Goal: Task Accomplishment & Management: Manage account settings

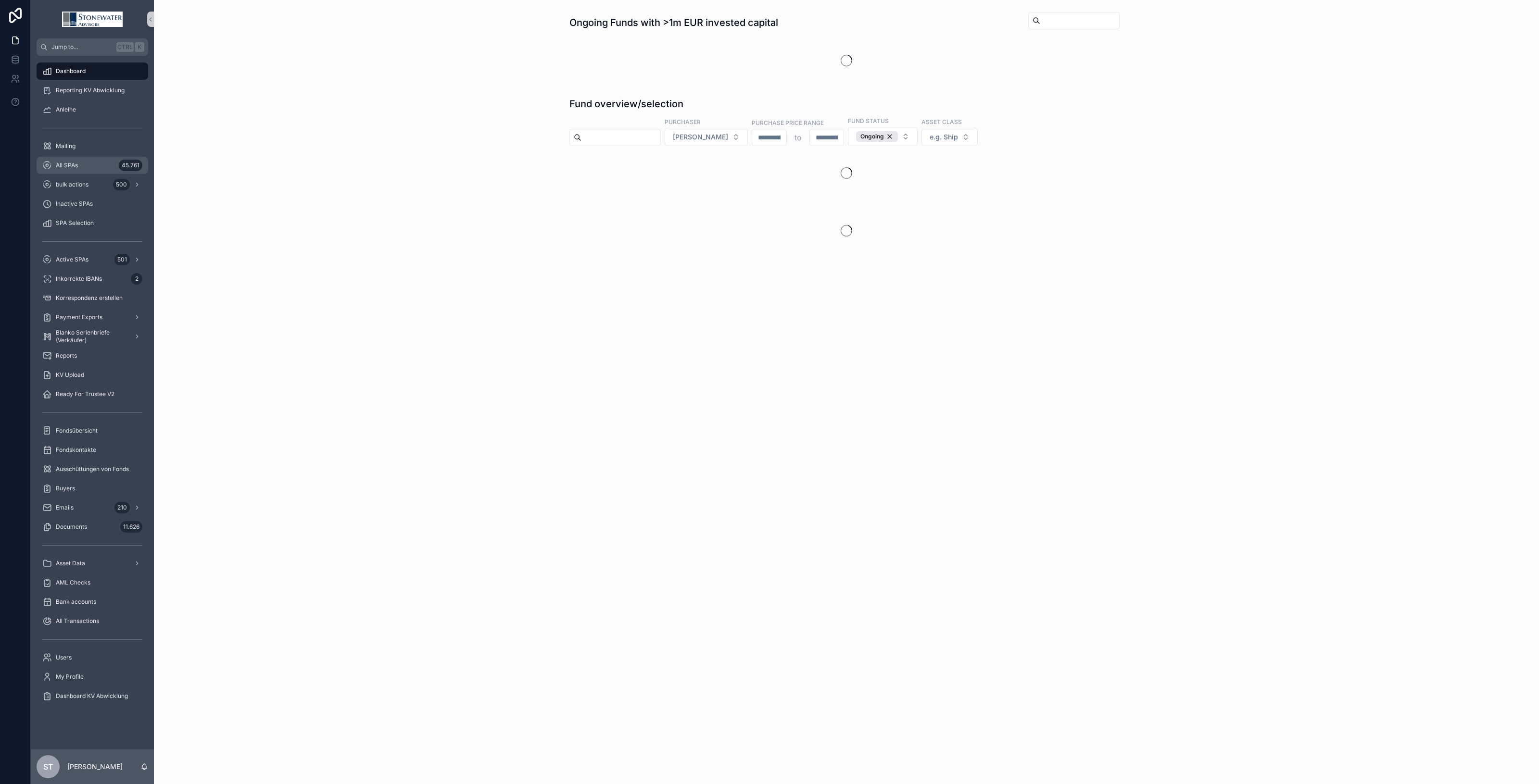
click at [81, 168] on div "All SPAs 45.761" at bounding box center [92, 165] width 100 height 15
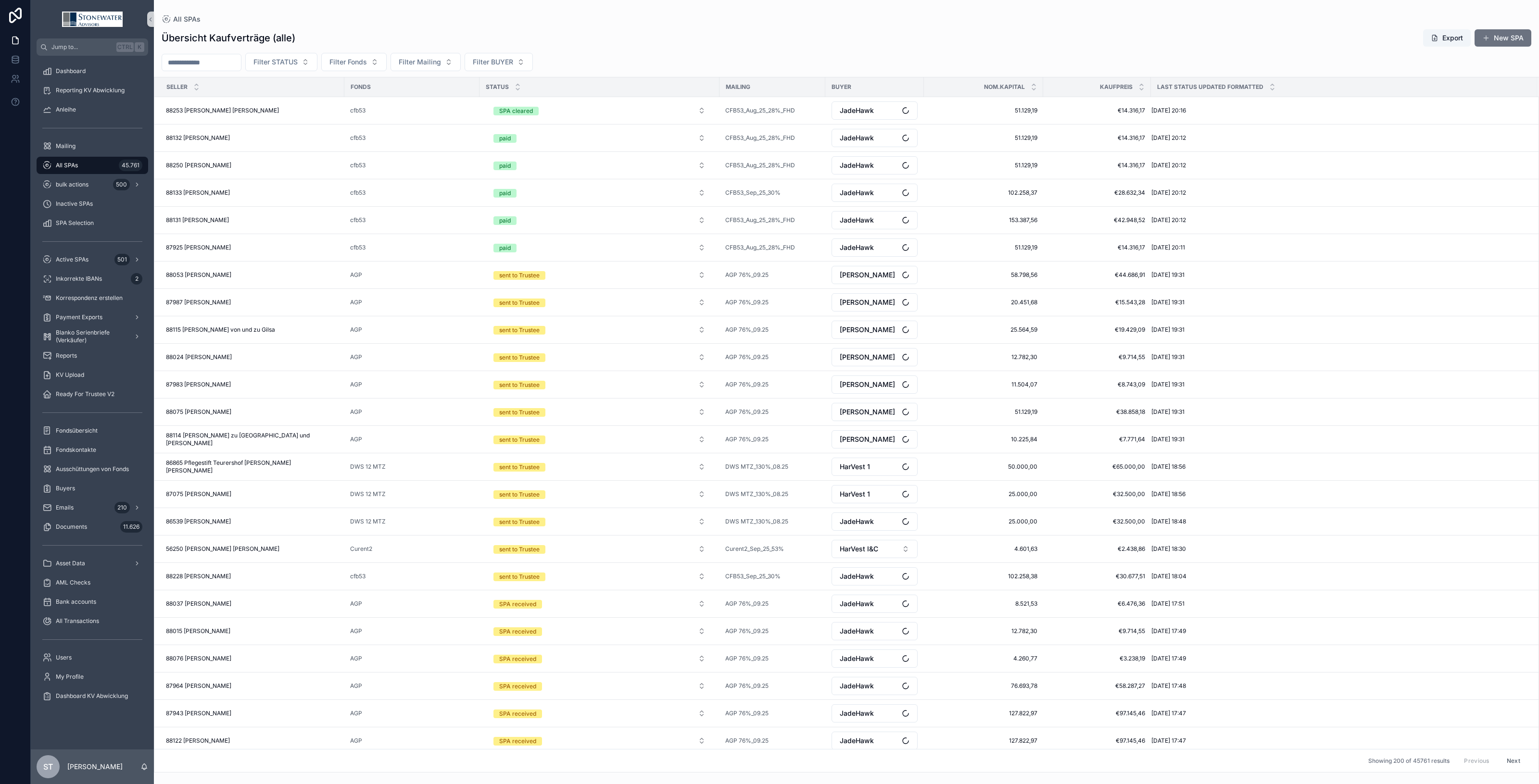
click at [210, 63] on input "scrollable content" at bounding box center [201, 62] width 79 height 14
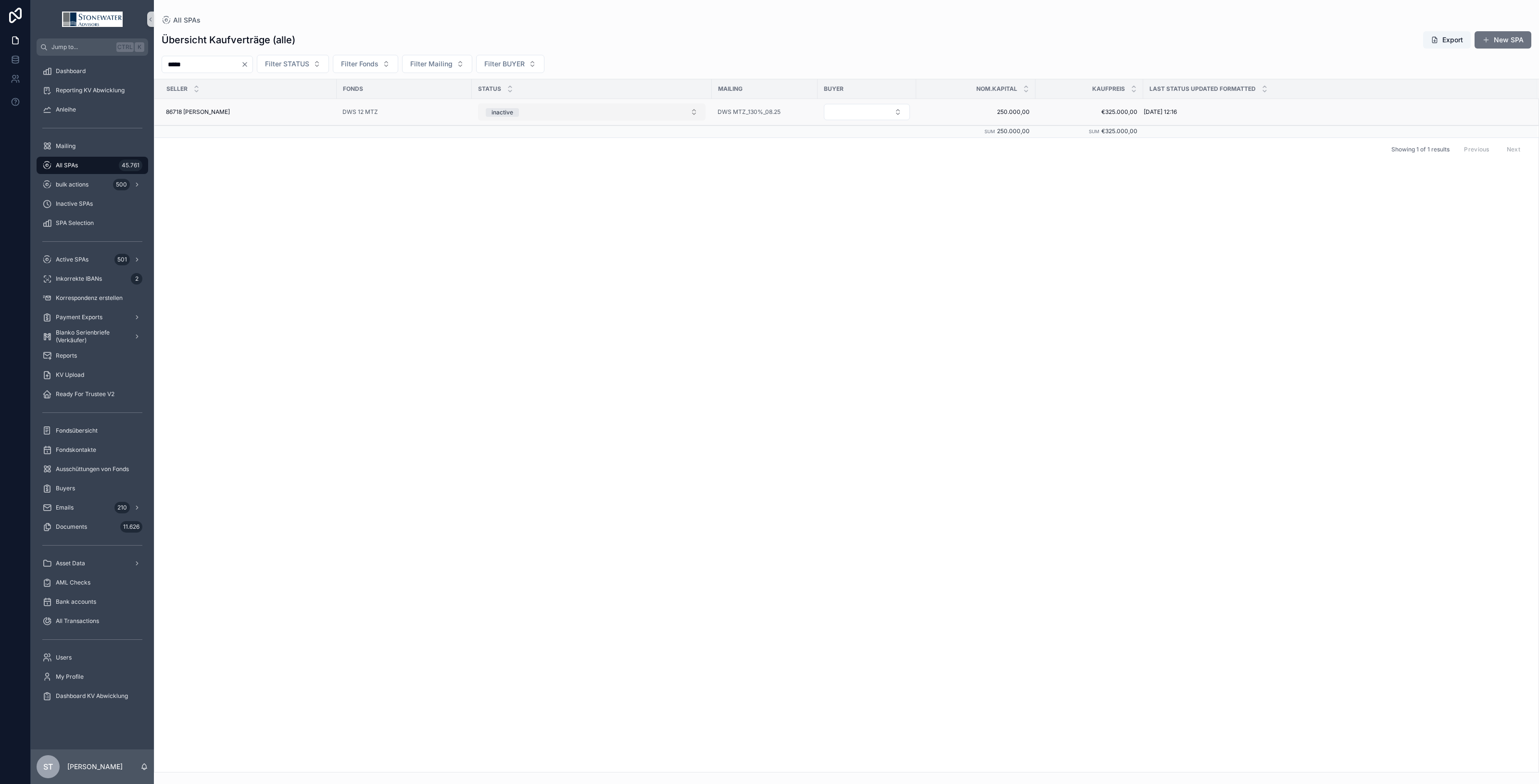
type input "*****"
click at [691, 112] on button "inactive" at bounding box center [591, 112] width 227 height 17
click at [596, 179] on div "SPA received" at bounding box center [591, 179] width 223 height 15
click at [881, 109] on button "Select Button" at bounding box center [866, 112] width 86 height 17
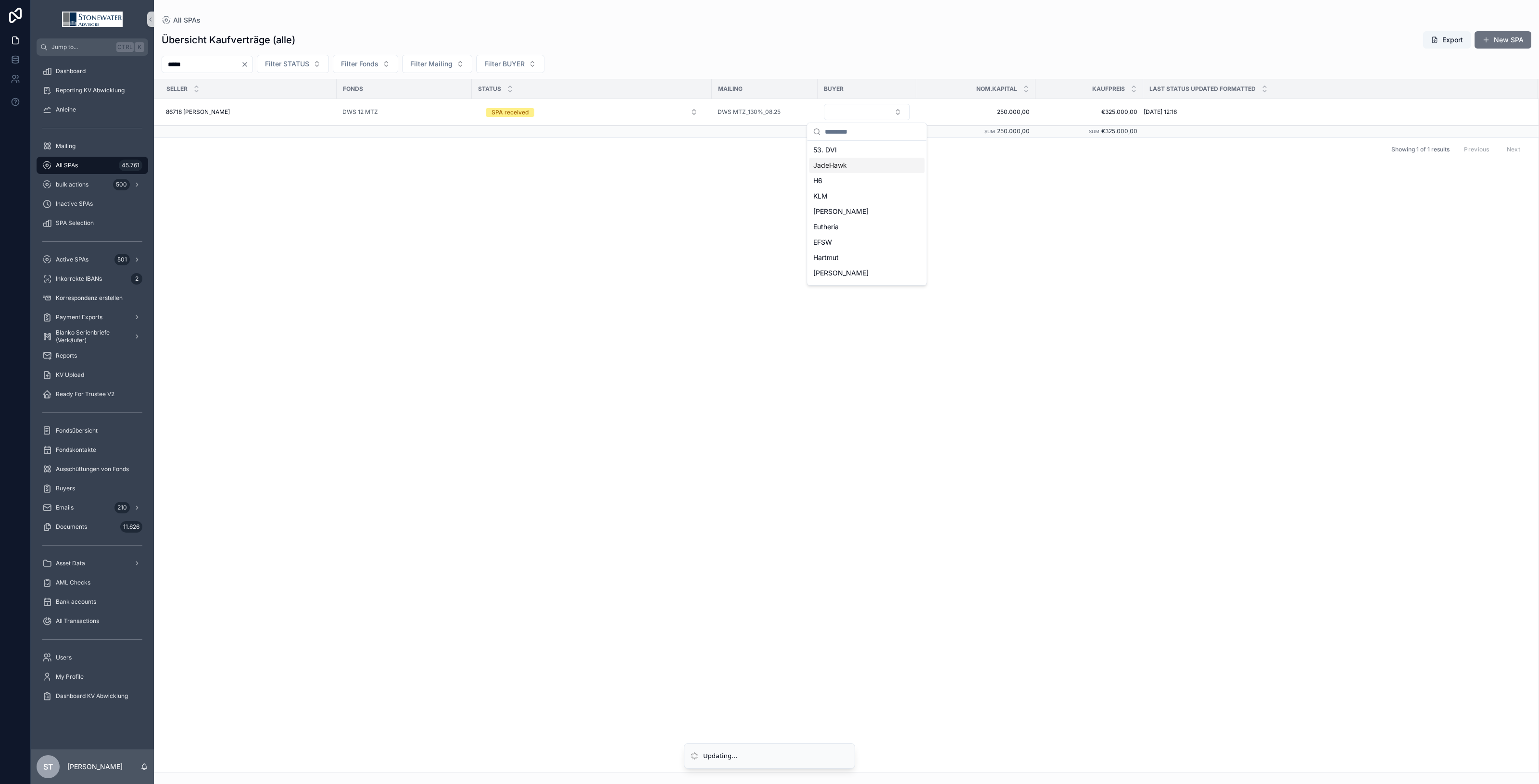
click at [869, 167] on div "JadeHawk" at bounding box center [866, 165] width 115 height 15
click at [260, 111] on div "86718 [PERSON_NAME] 86718 [PERSON_NAME]" at bounding box center [248, 112] width 165 height 8
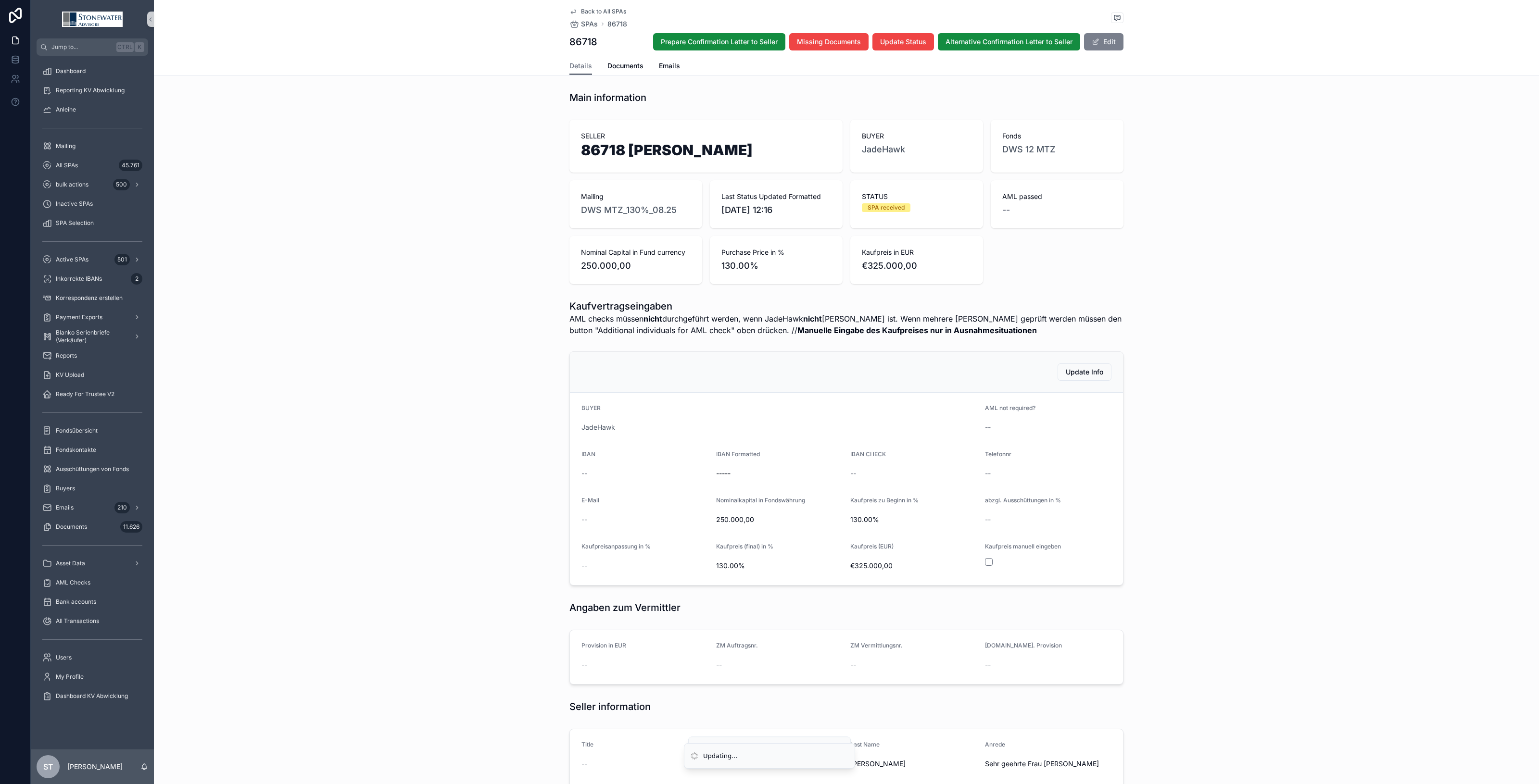
click at [1103, 46] on button "Edit" at bounding box center [1104, 42] width 39 height 17
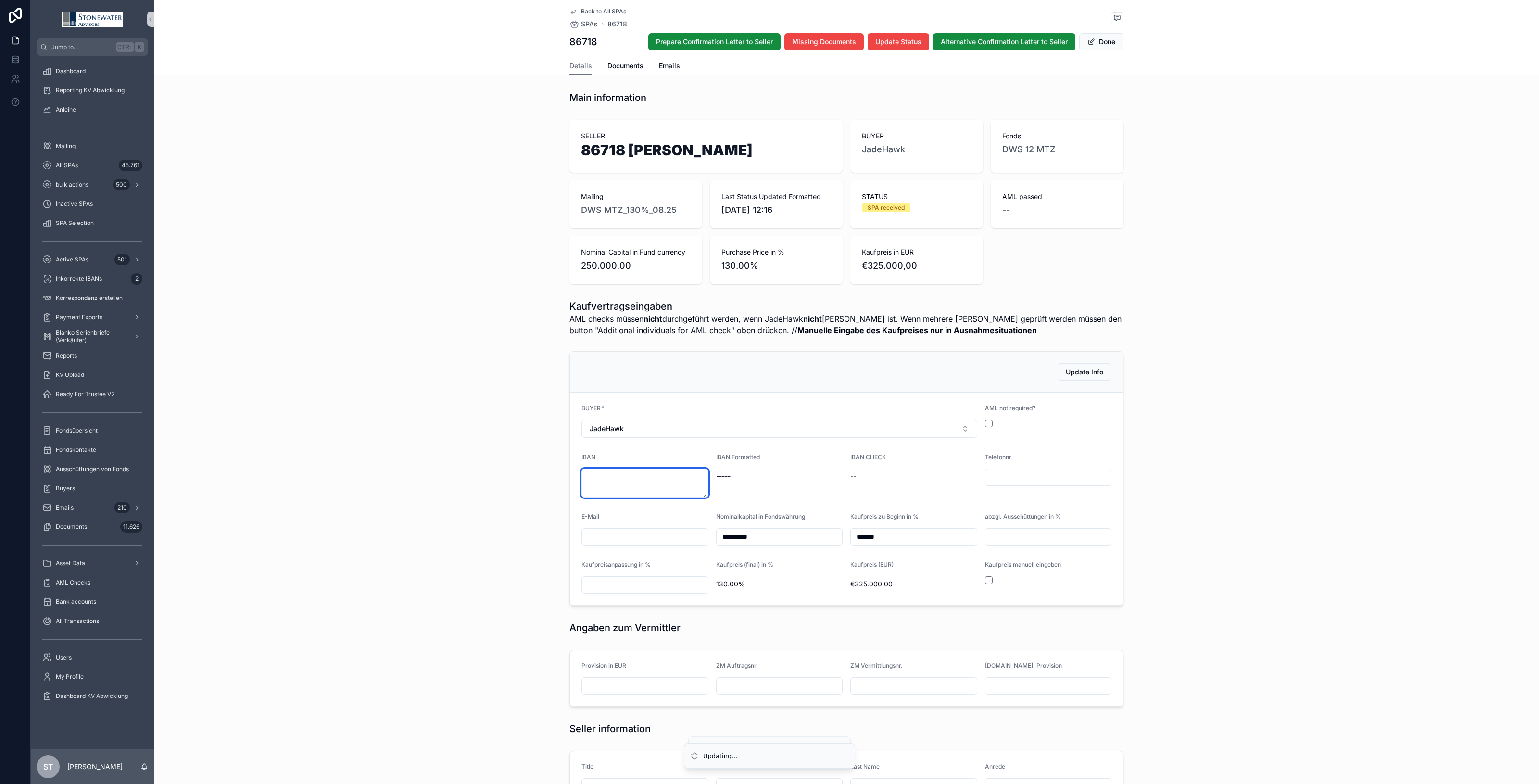
click at [605, 484] on textarea "scrollable content" at bounding box center [644, 483] width 127 height 29
type textarea "**********"
click at [930, 479] on span "ok" at bounding box center [914, 476] width 127 height 9
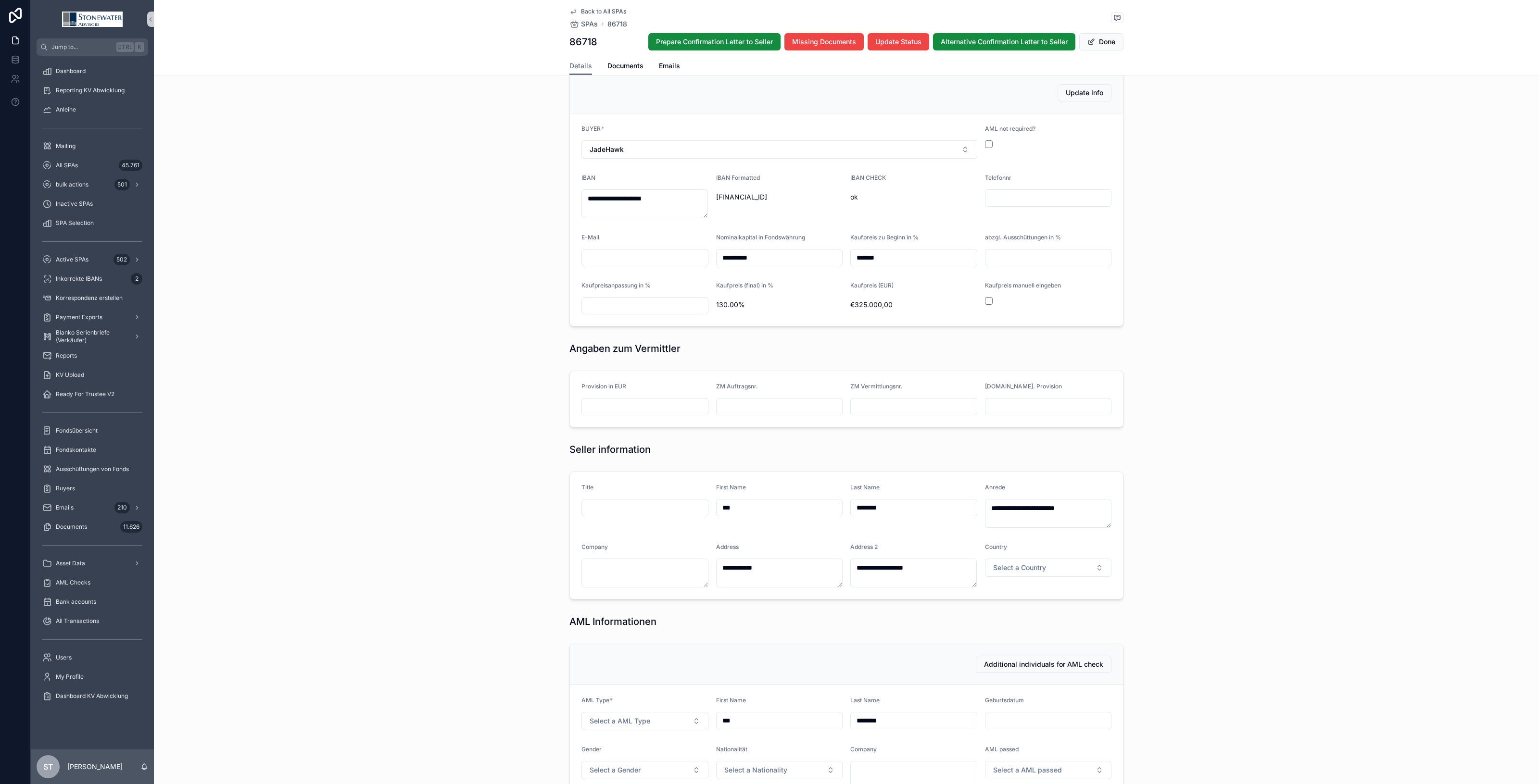
scroll to position [300, 0]
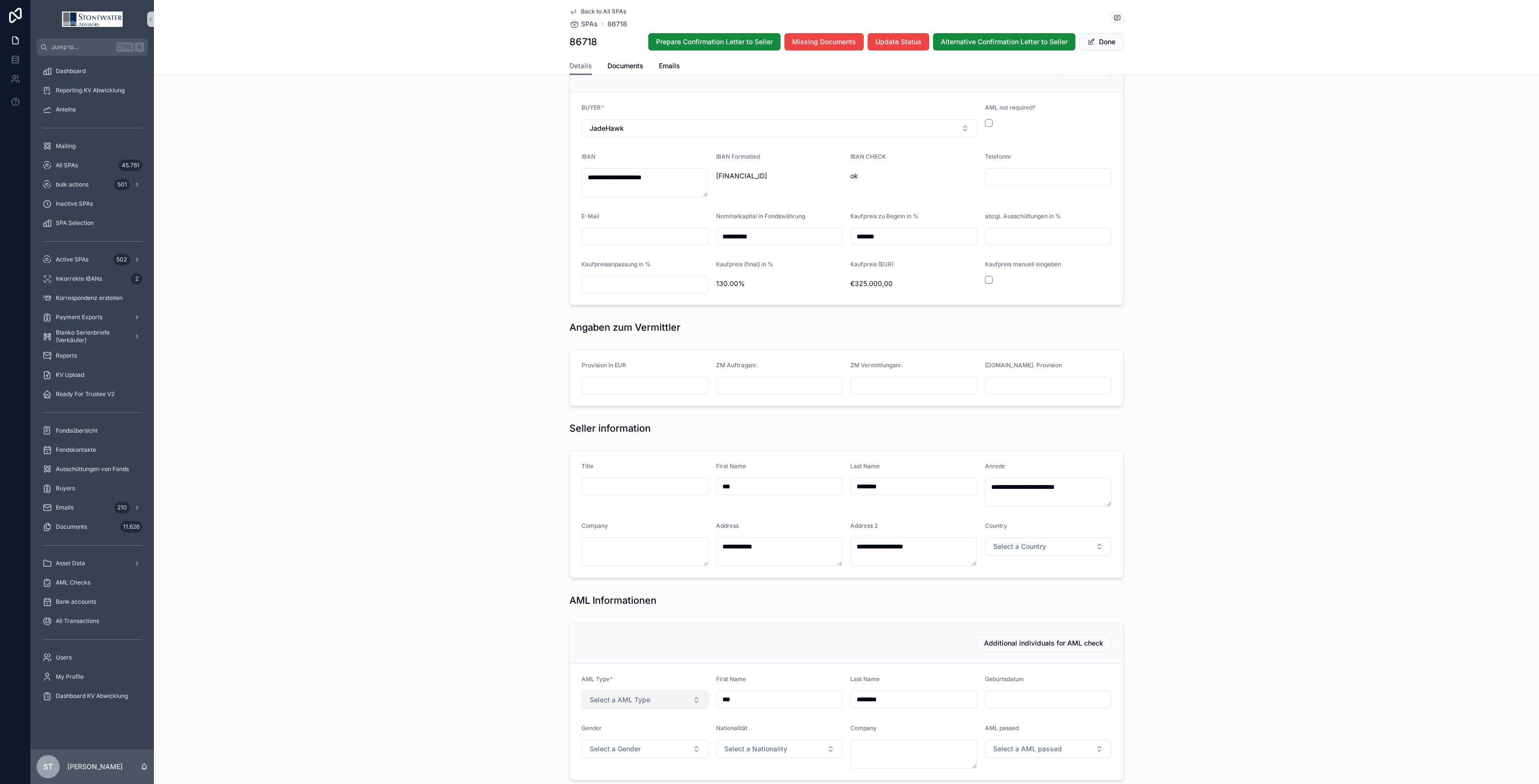
click at [623, 702] on span "Select a AML Type" at bounding box center [620, 699] width 61 height 9
click at [610, 741] on span "Person" at bounding box center [599, 739] width 30 height 9
click at [999, 698] on input "scrollable content" at bounding box center [1048, 699] width 126 height 14
drag, startPoint x: 507, startPoint y: 625, endPoint x: 518, endPoint y: 611, distance: 17.8
click at [507, 622] on div "Additional individuals for AML check Execute AML check AML Type * Person First …" at bounding box center [846, 701] width 1385 height 166
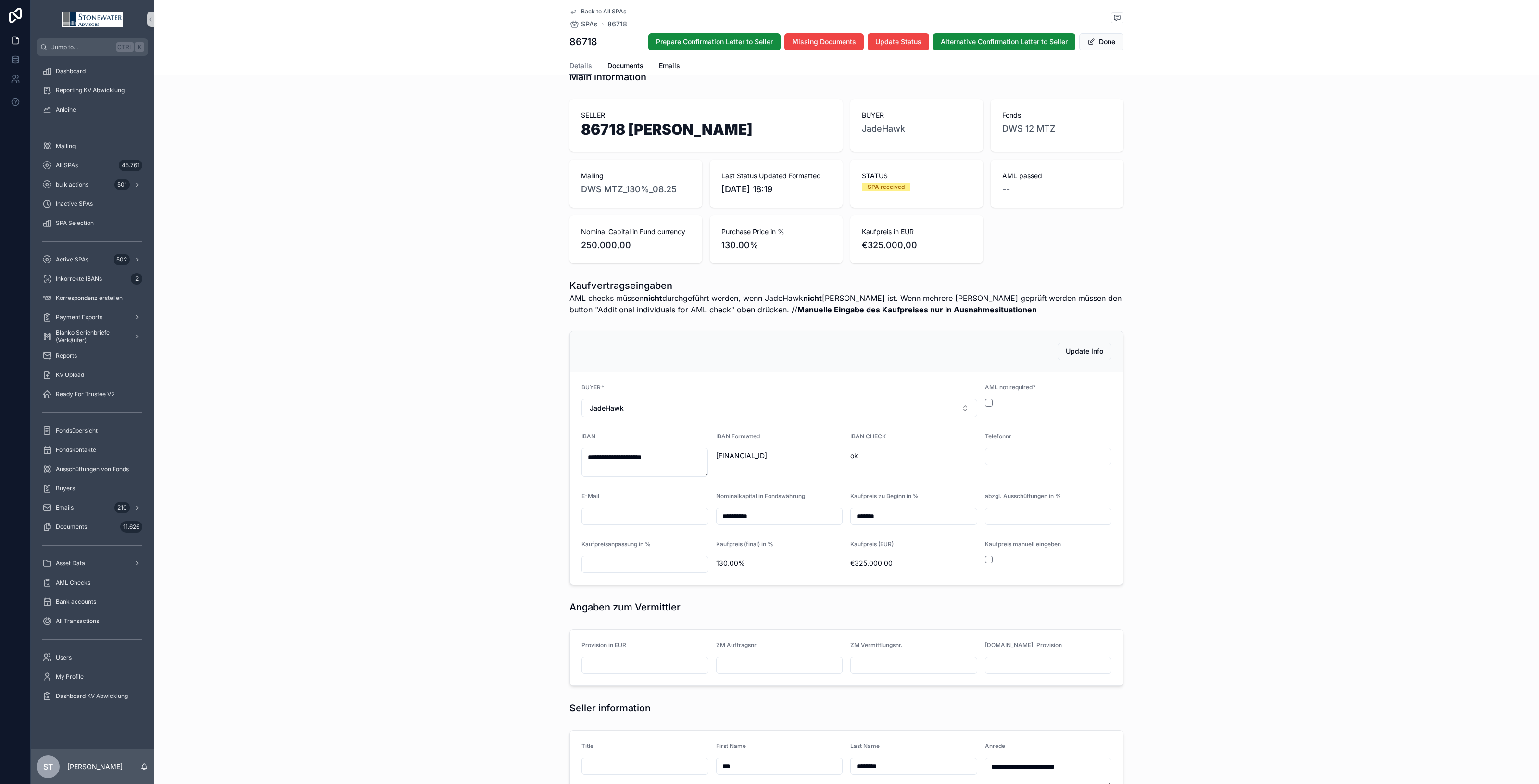
scroll to position [0, 0]
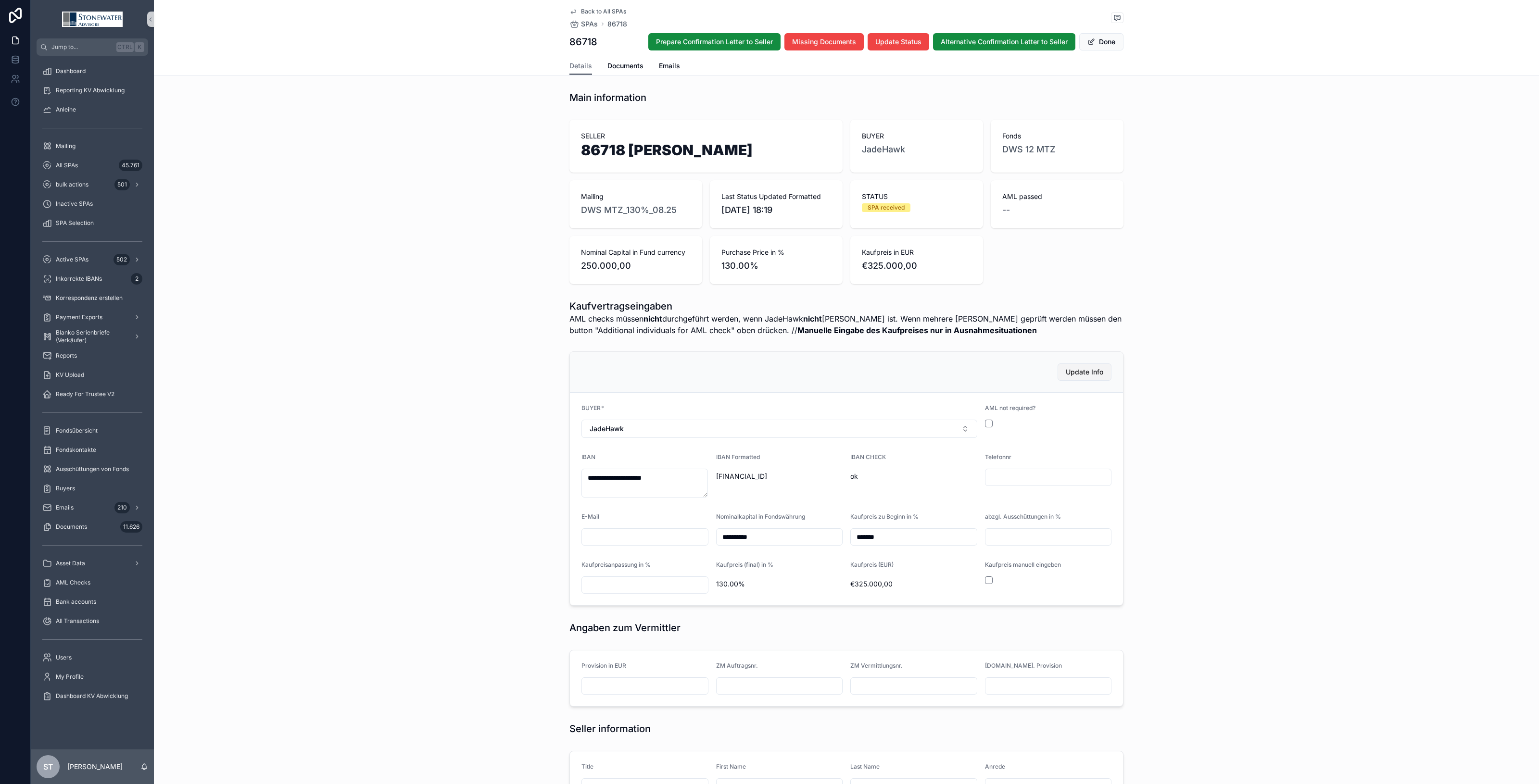
click at [1074, 373] on span "Update Info" at bounding box center [1085, 371] width 38 height 9
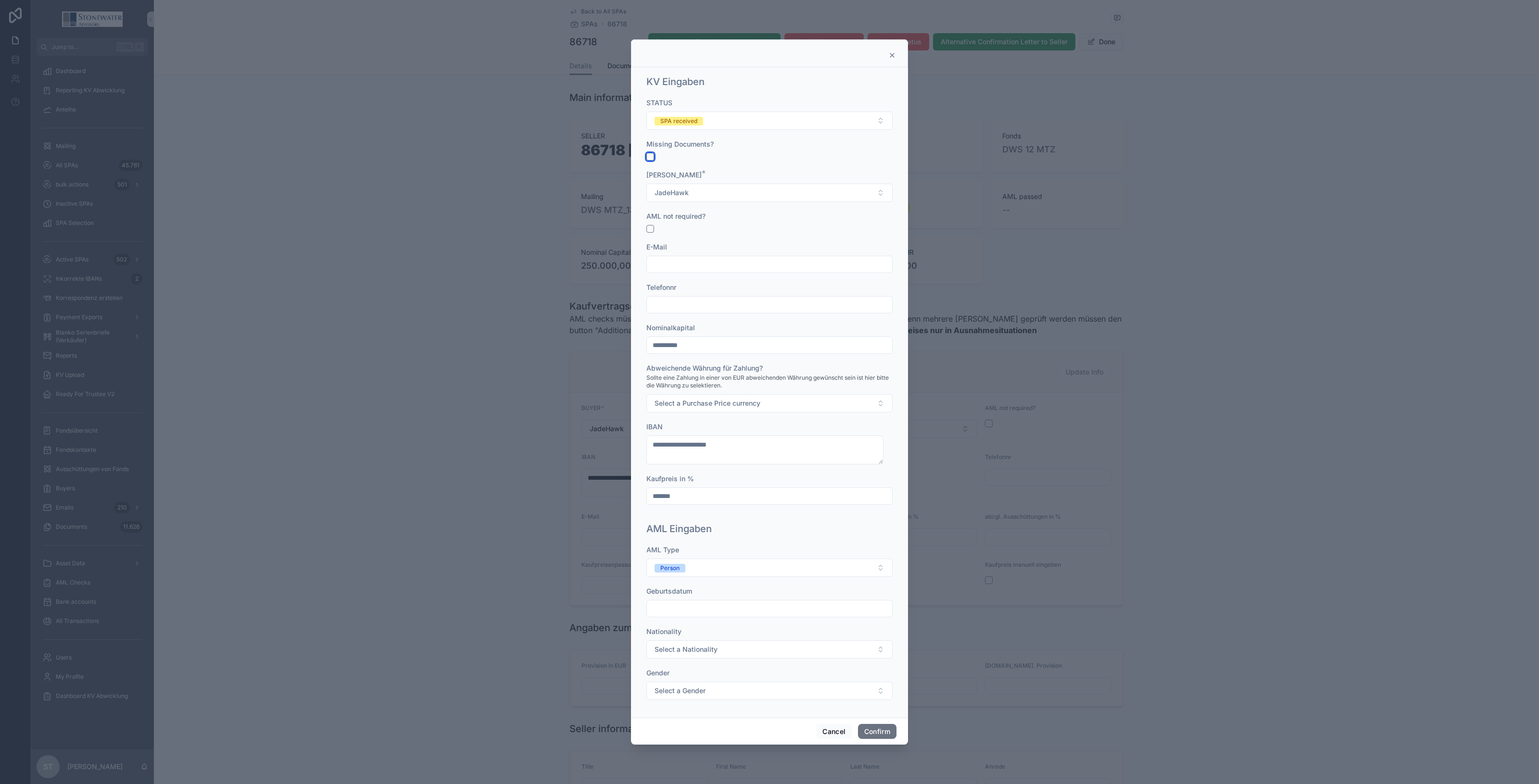
click at [652, 157] on button "button" at bounding box center [650, 157] width 8 height 8
click at [874, 732] on button "Confirm" at bounding box center [877, 731] width 38 height 15
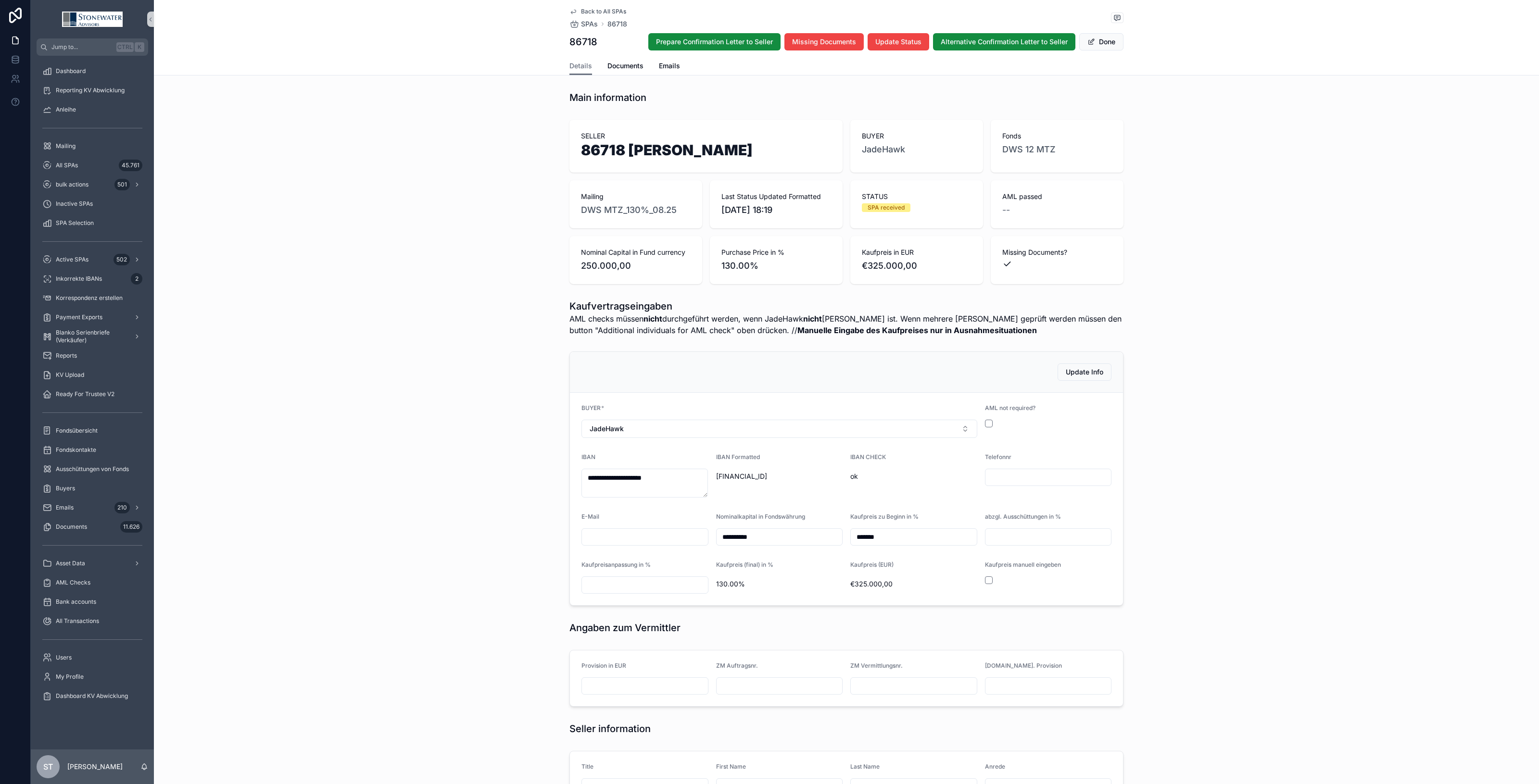
click at [606, 8] on span "Back to All SPAs" at bounding box center [604, 12] width 45 height 8
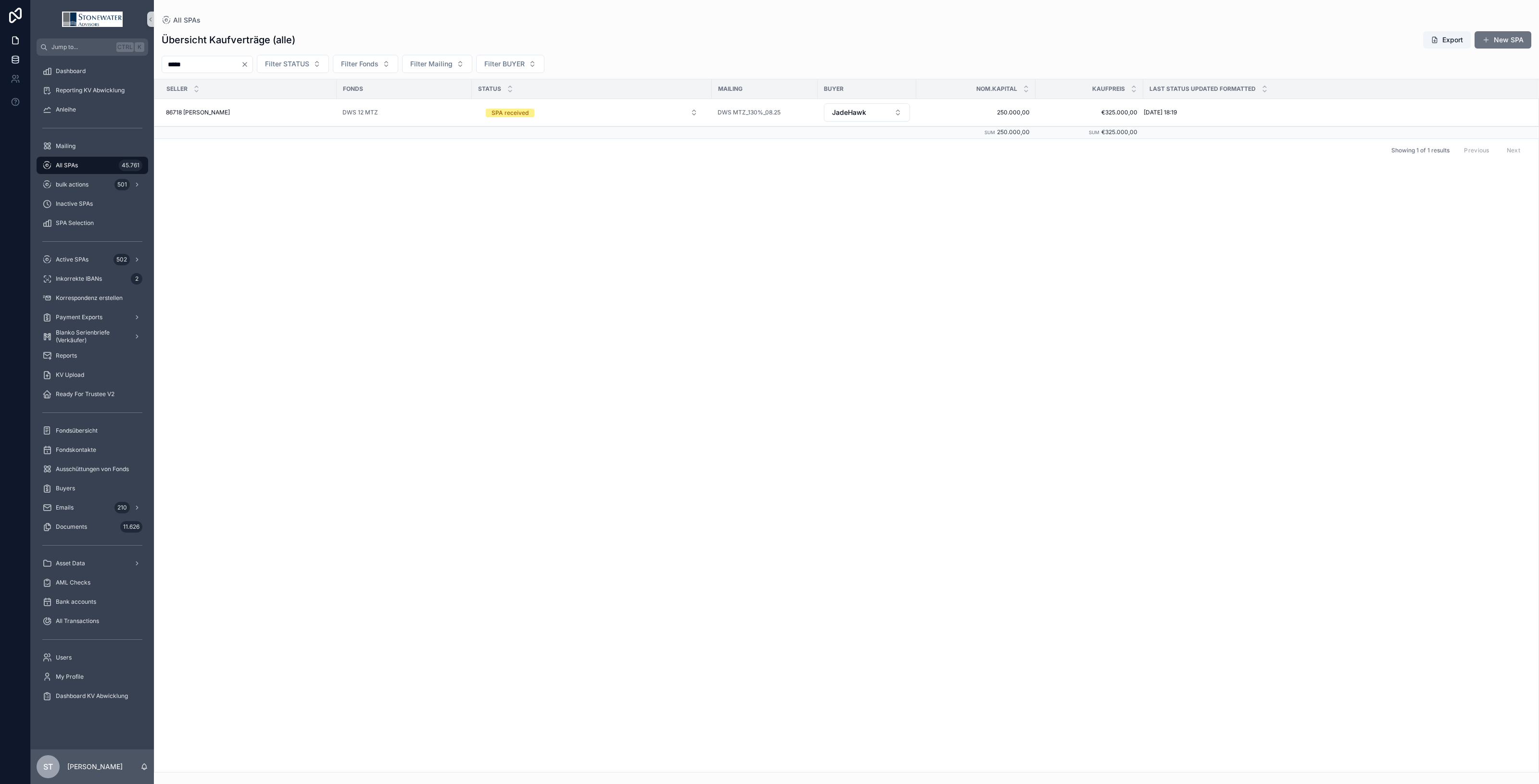
drag, startPoint x: 206, startPoint y: 63, endPoint x: 15, endPoint y: 65, distance: 191.0
click at [15, 65] on div "Jump to... Ctrl K Dashboard Reporting KV Abwicklung Anleihe Mailing All SPAs 45…" at bounding box center [769, 392] width 1539 height 784
type input "*****"
click at [688, 113] on button "inactive" at bounding box center [591, 112] width 227 height 17
click at [624, 179] on div "SPA received" at bounding box center [591, 179] width 223 height 15
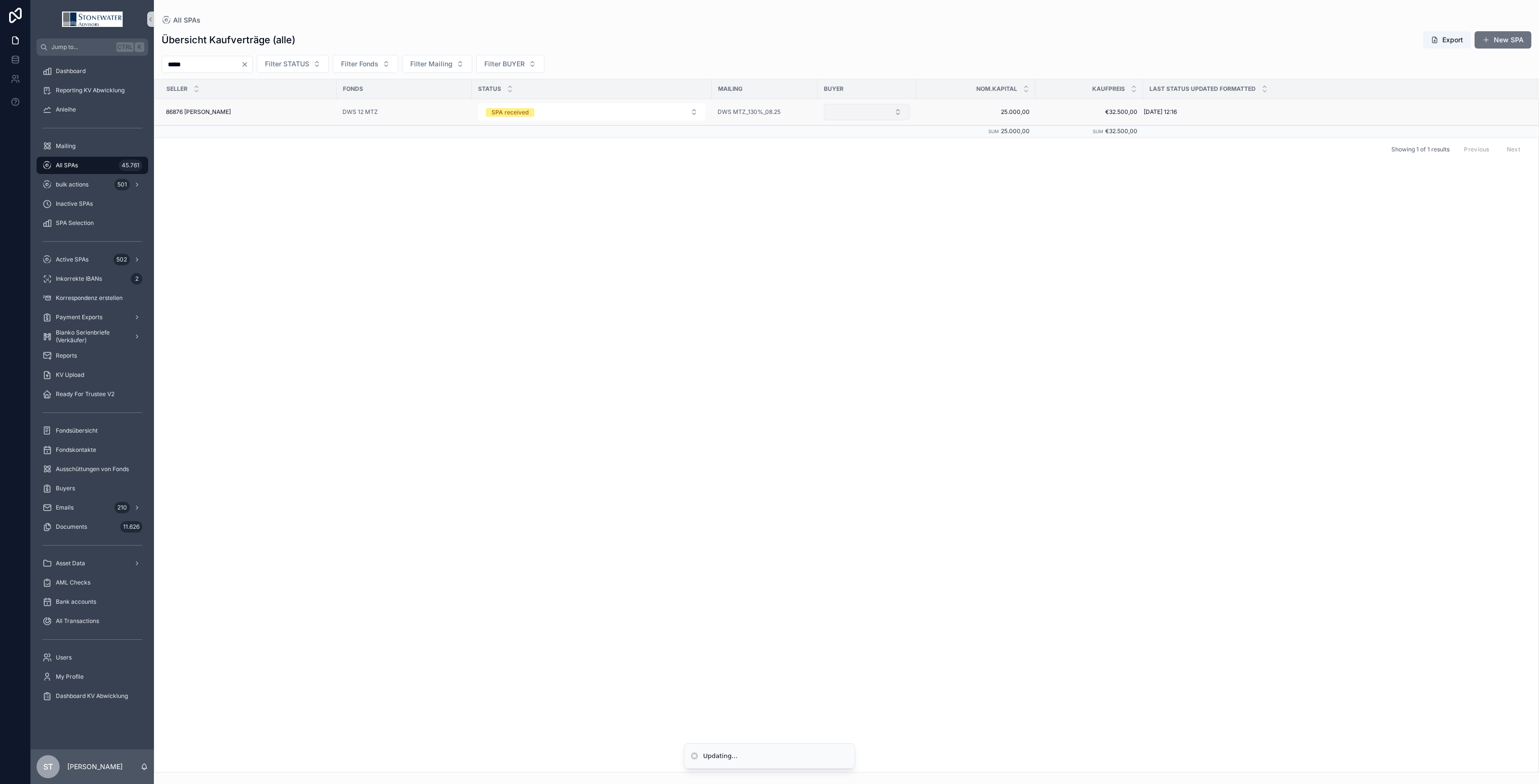
click at [898, 115] on button "Select Button" at bounding box center [866, 112] width 86 height 17
click at [895, 113] on button "Select Button" at bounding box center [866, 112] width 86 height 17
click at [850, 167] on div "JadeHawk" at bounding box center [866, 165] width 115 height 15
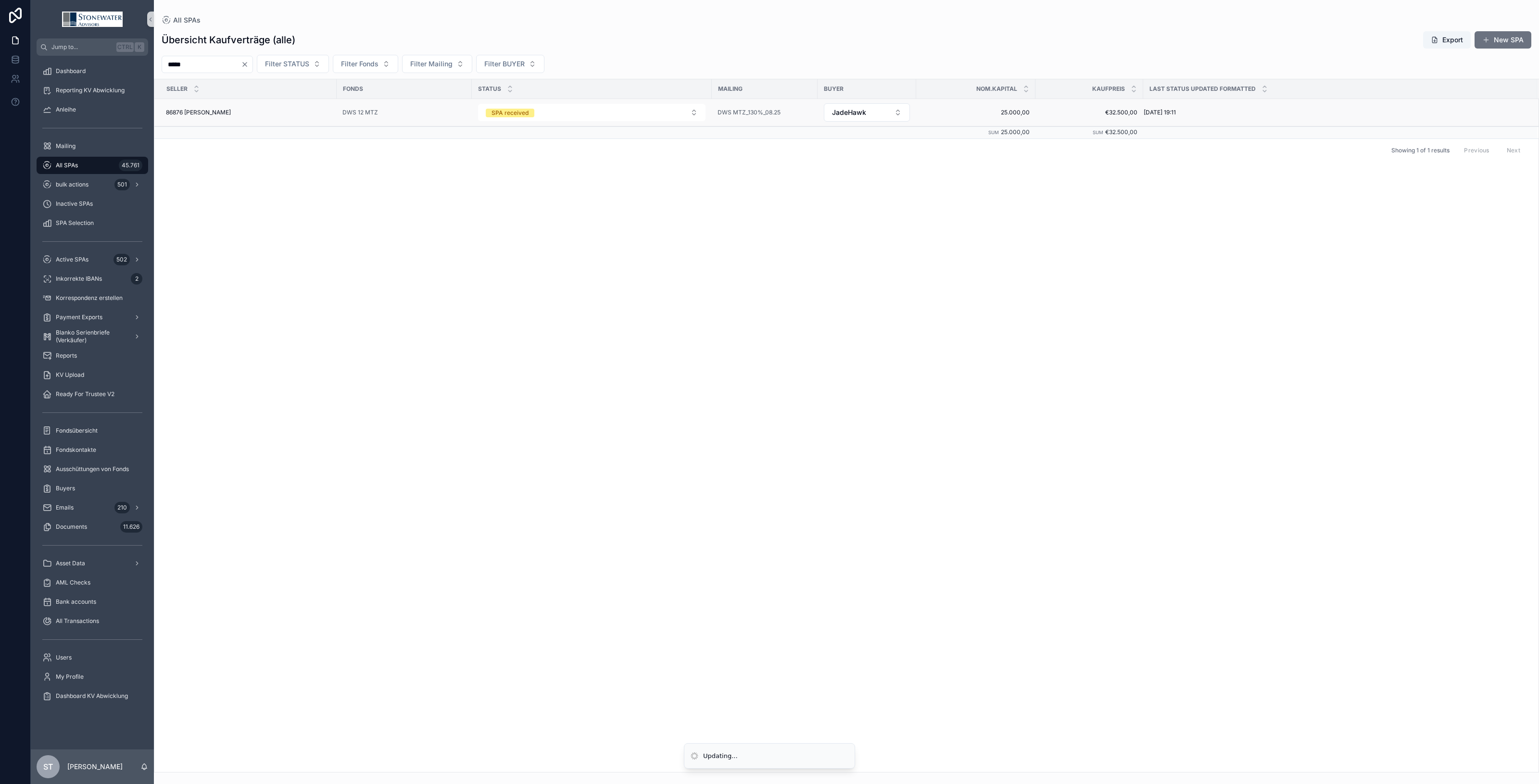
click at [292, 118] on td "86876 [PERSON_NAME] 86876 [PERSON_NAME]" at bounding box center [245, 113] width 182 height 28
click at [323, 111] on div "86876 [PERSON_NAME] 86876 [PERSON_NAME]" at bounding box center [248, 112] width 165 height 8
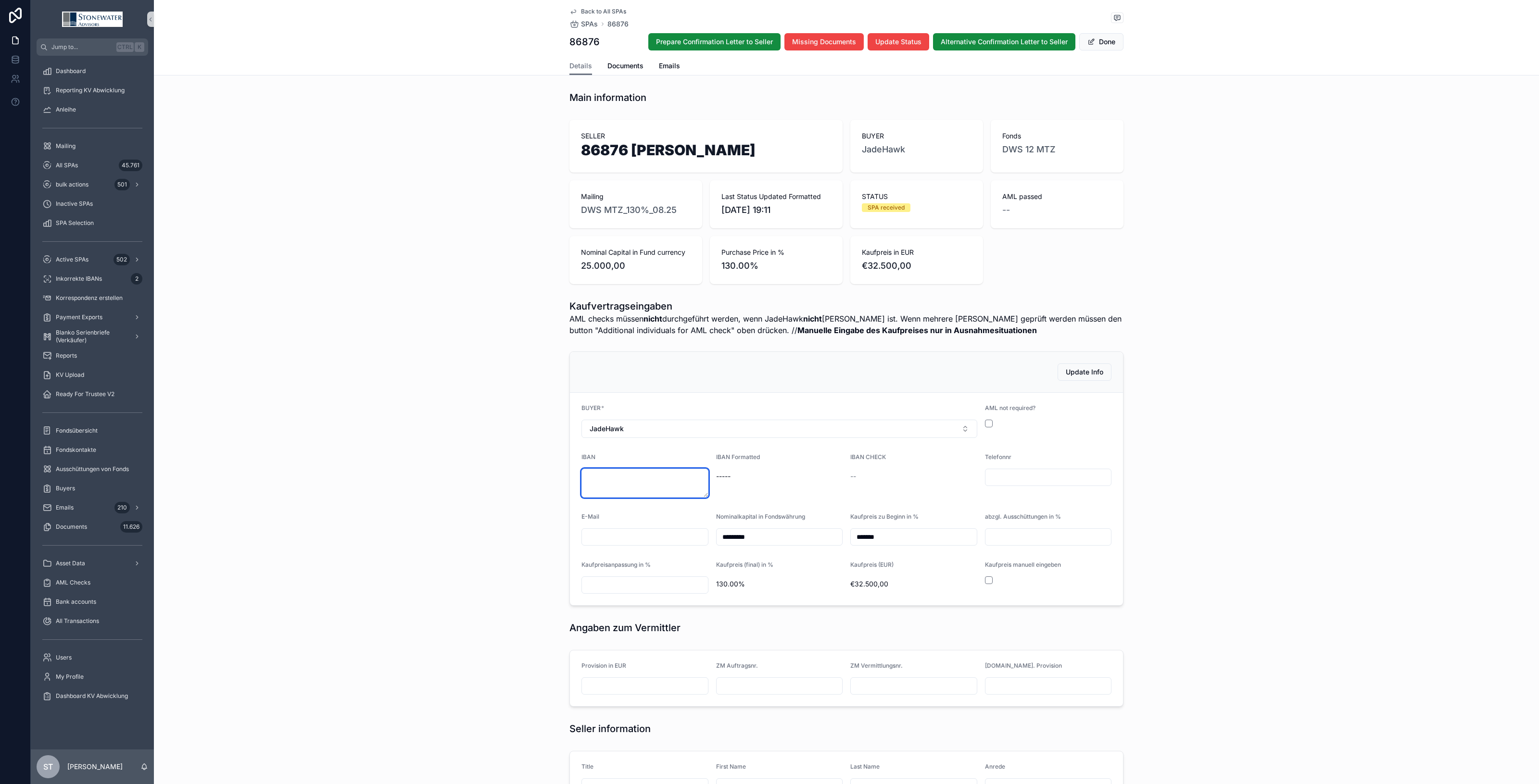
click at [652, 486] on textarea "scrollable content" at bounding box center [644, 483] width 127 height 29
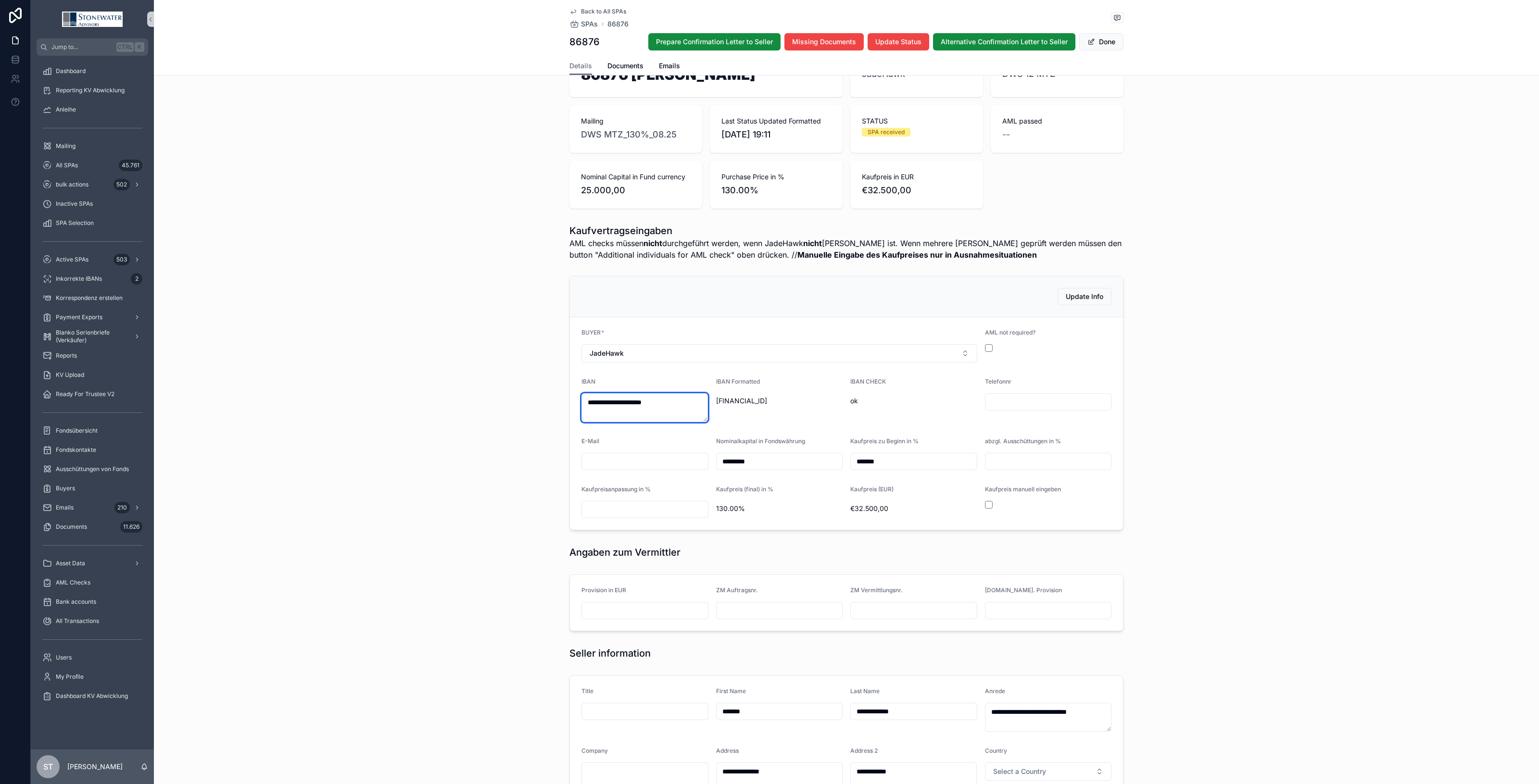
scroll to position [181, 0]
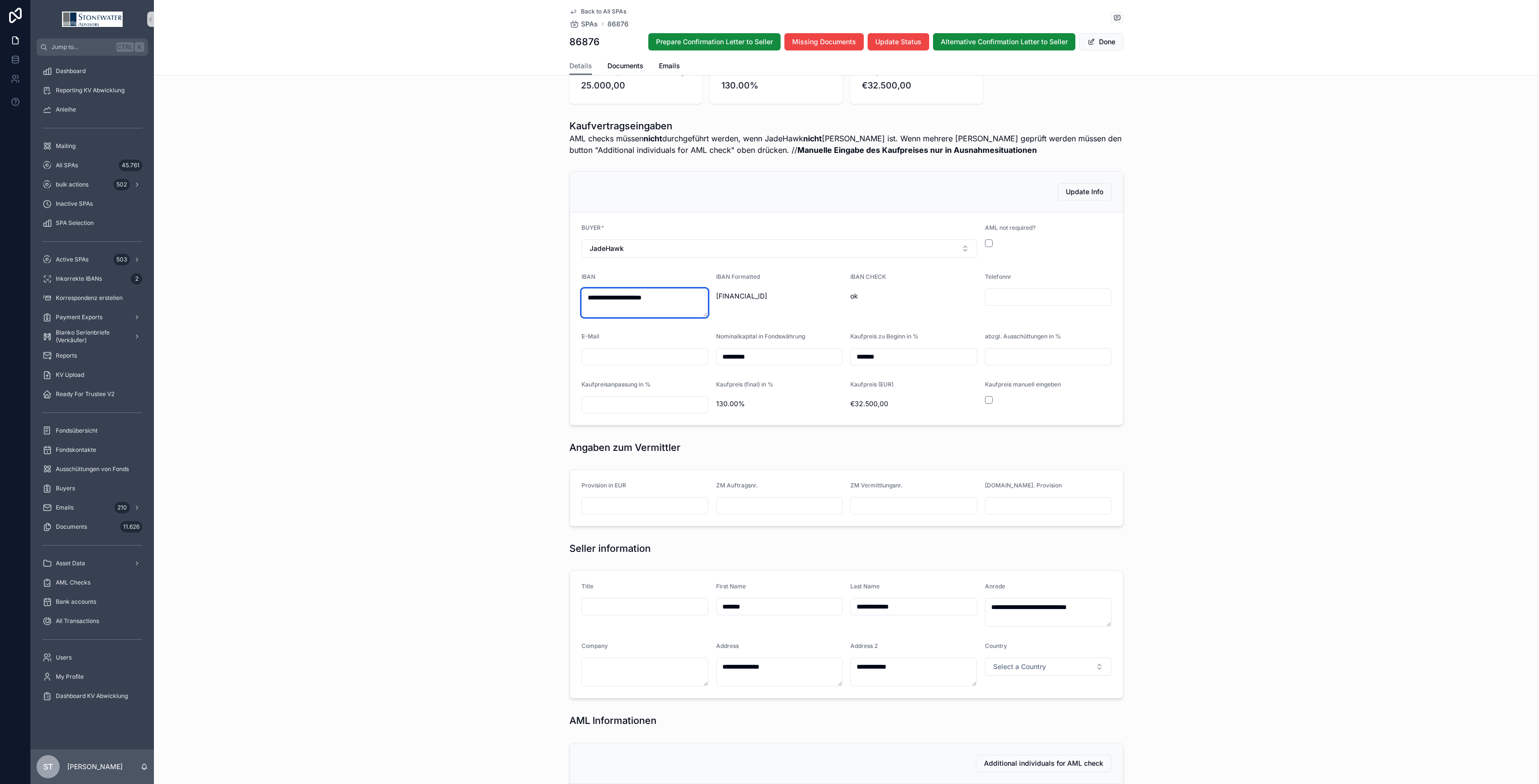
type textarea "**********"
click at [878, 314] on div "IBAN CHECK ok" at bounding box center [914, 294] width 127 height 44
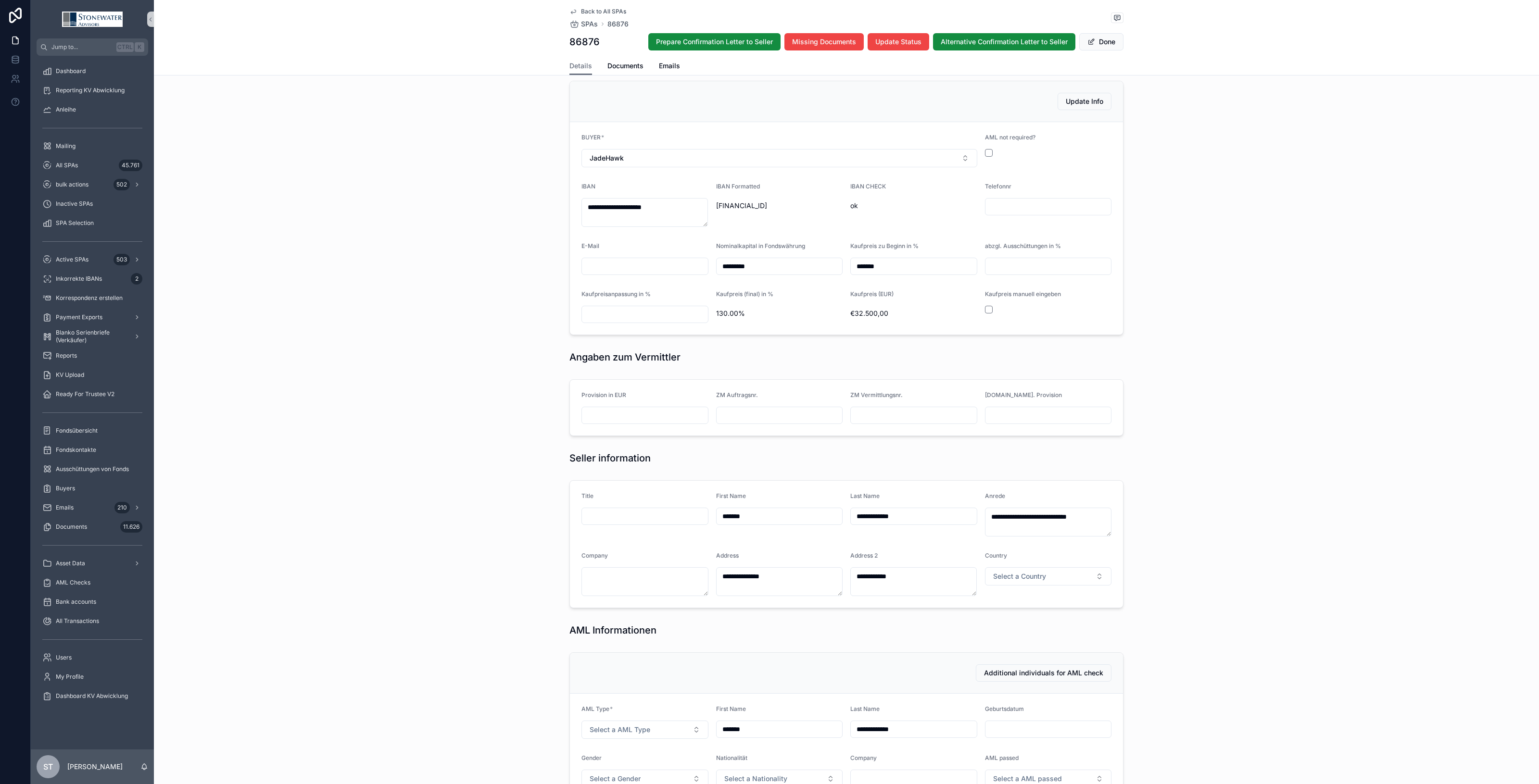
scroll to position [421, 0]
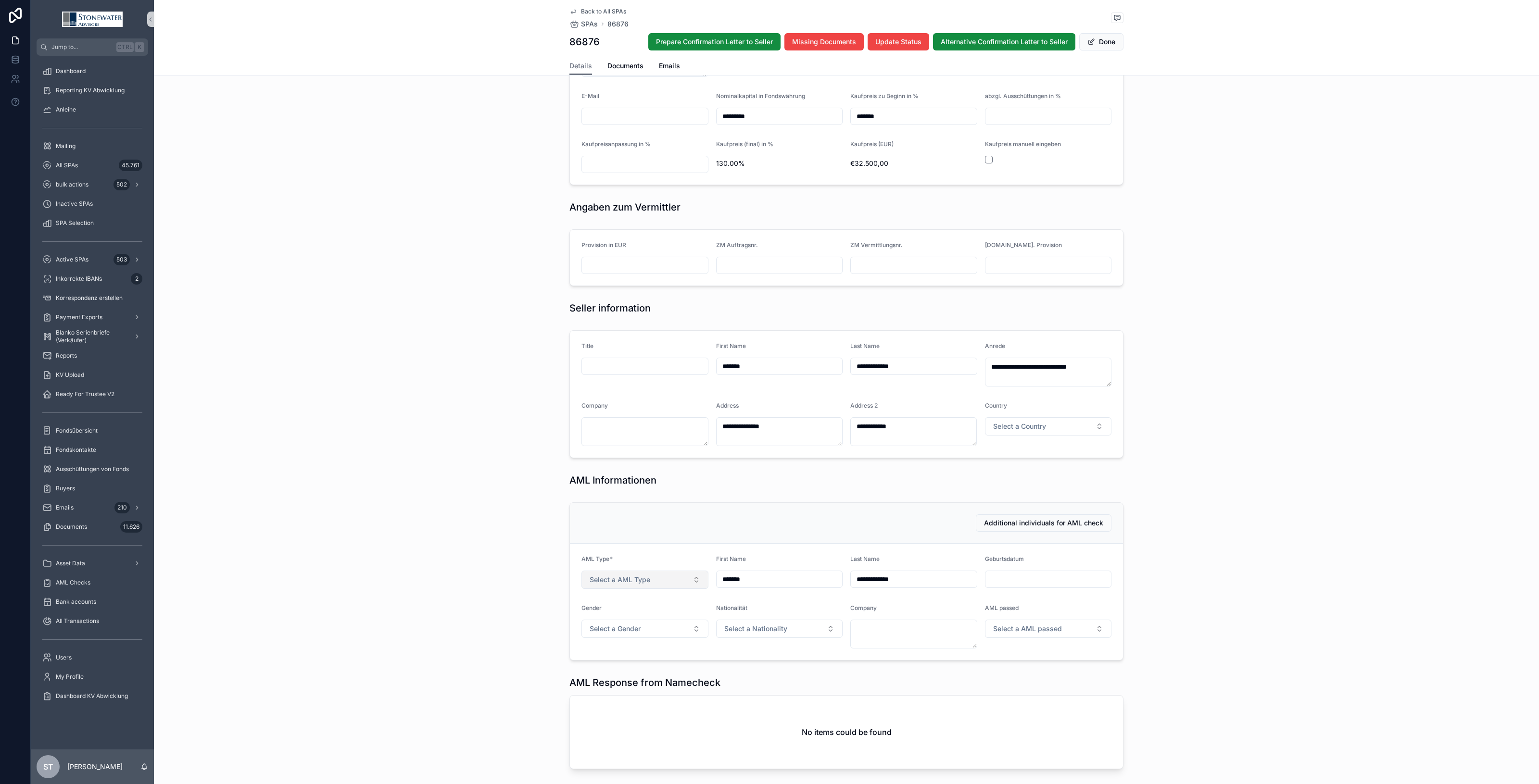
click at [618, 584] on span "Select a AML Type" at bounding box center [620, 579] width 61 height 9
click at [599, 621] on div "Person" at bounding box center [599, 619] width 20 height 9
click at [1066, 576] on input "scrollable content" at bounding box center [1048, 579] width 126 height 14
type input "********"
click at [692, 622] on button "Select a Gender" at bounding box center [644, 628] width 127 height 18
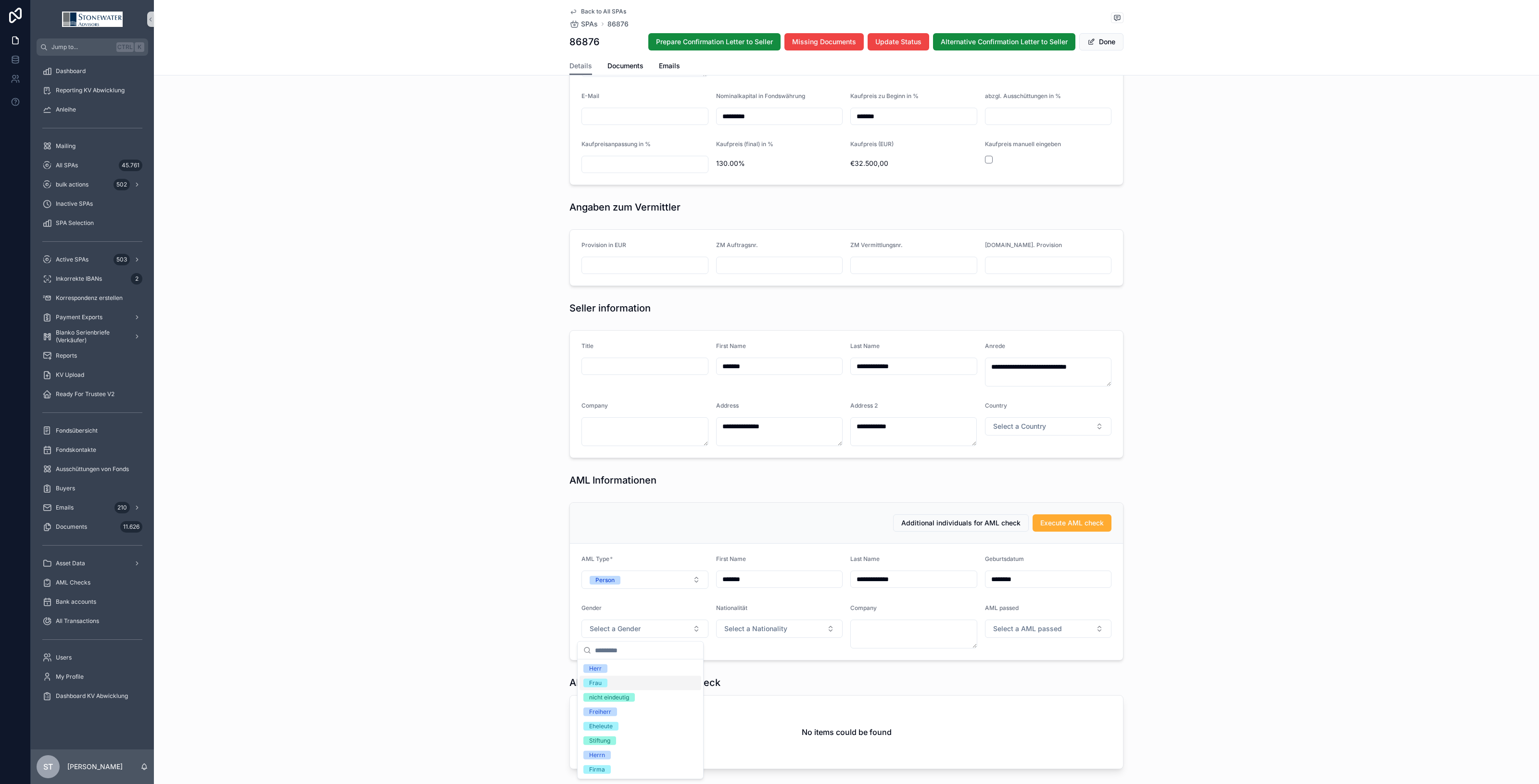
click at [614, 684] on div "Frau" at bounding box center [641, 683] width 122 height 15
click at [805, 630] on button "Select a Nationality" at bounding box center [779, 628] width 127 height 18
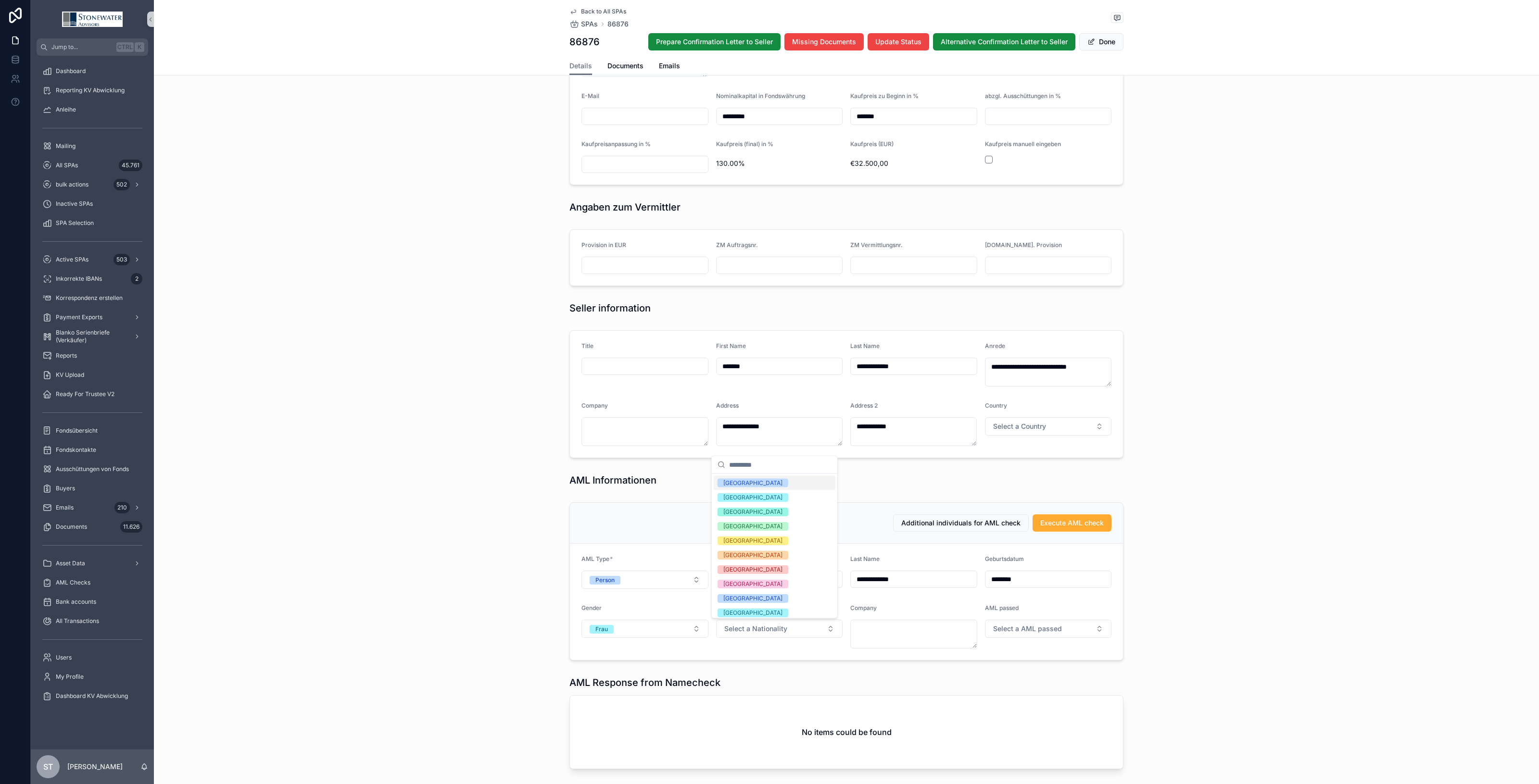
click at [739, 484] on div "[GEOGRAPHIC_DATA]" at bounding box center [753, 483] width 59 height 9
click at [1065, 530] on button "Execute AML check" at bounding box center [1072, 523] width 79 height 17
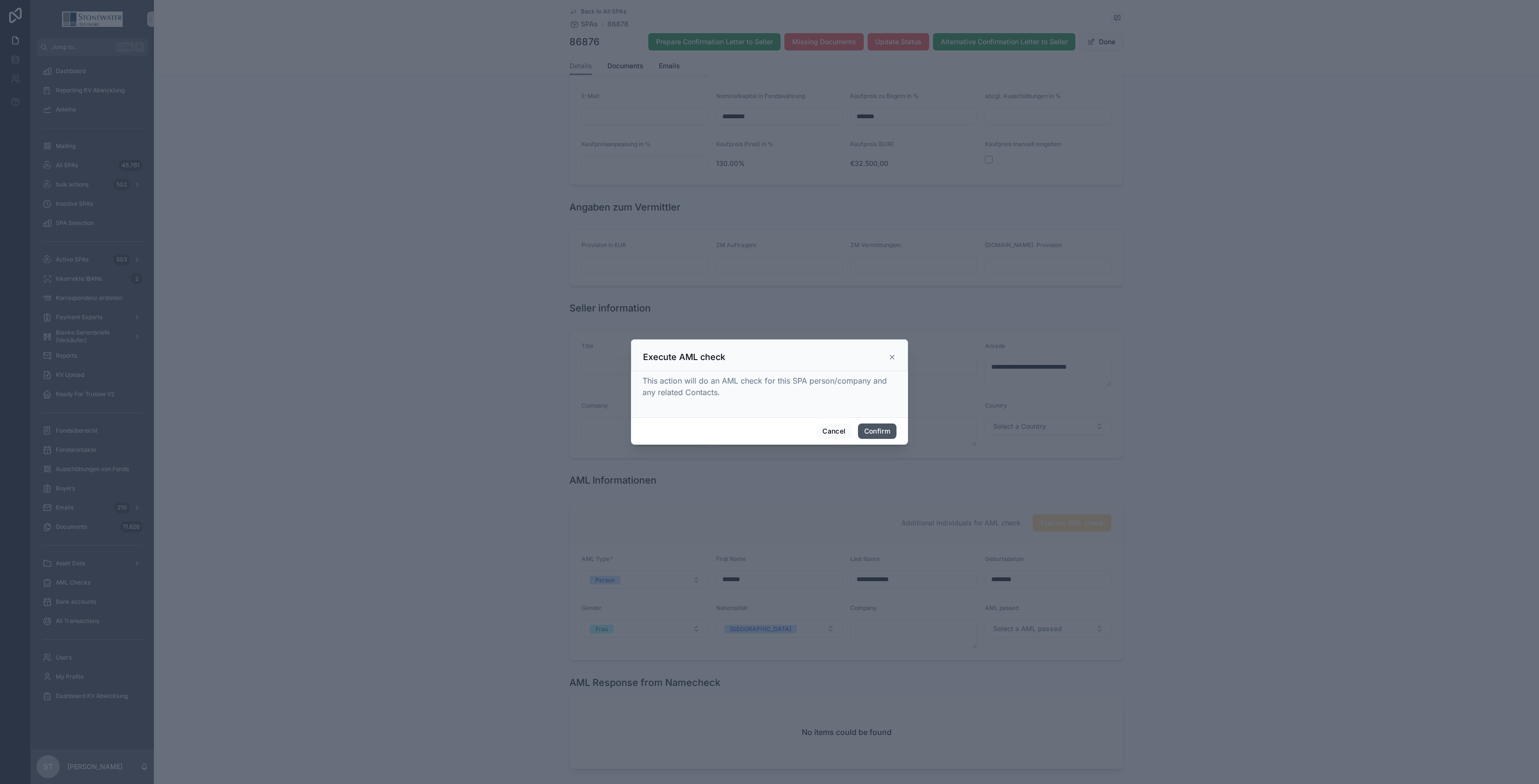
click at [887, 436] on button "Confirm" at bounding box center [877, 431] width 38 height 15
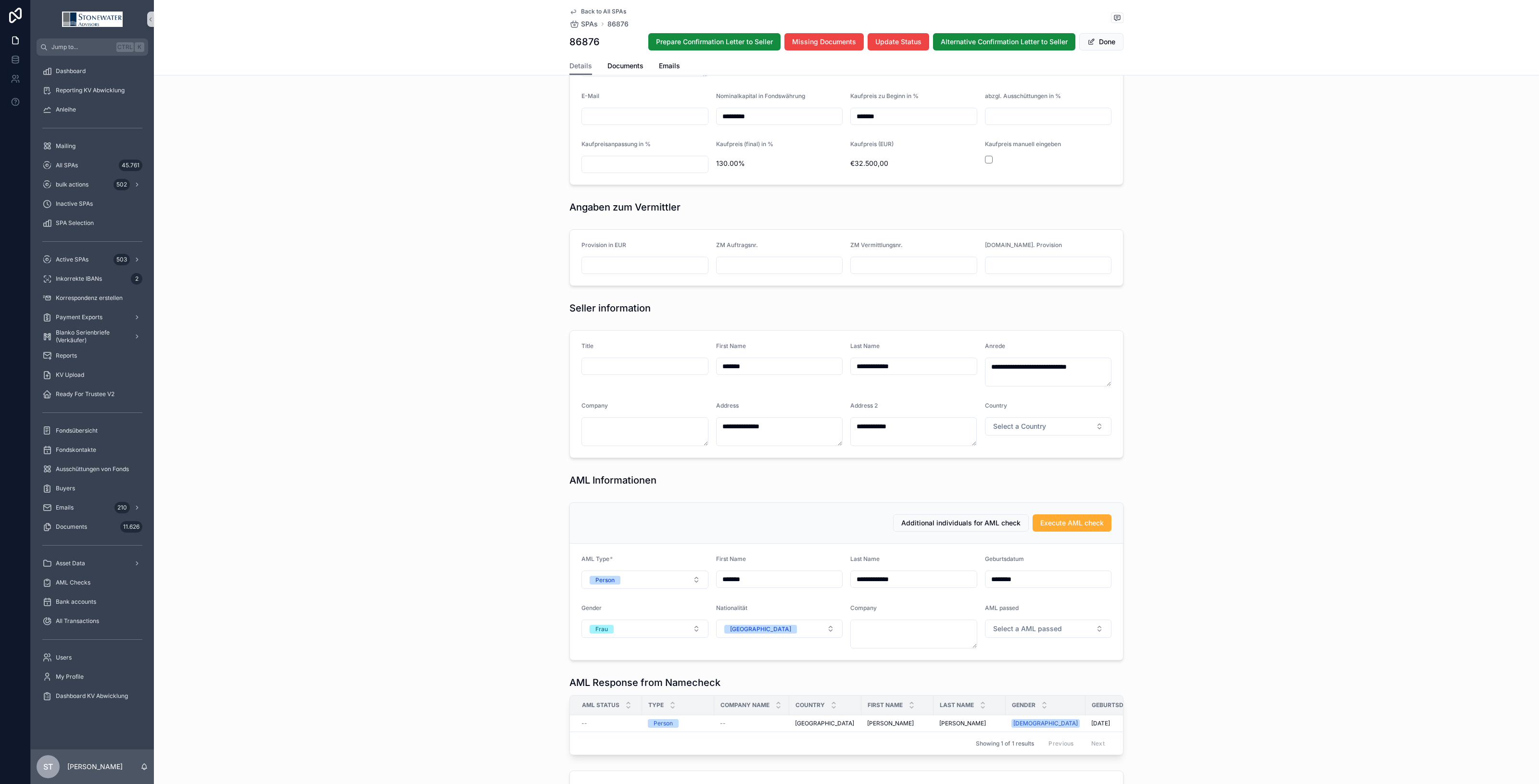
type textarea "**********"
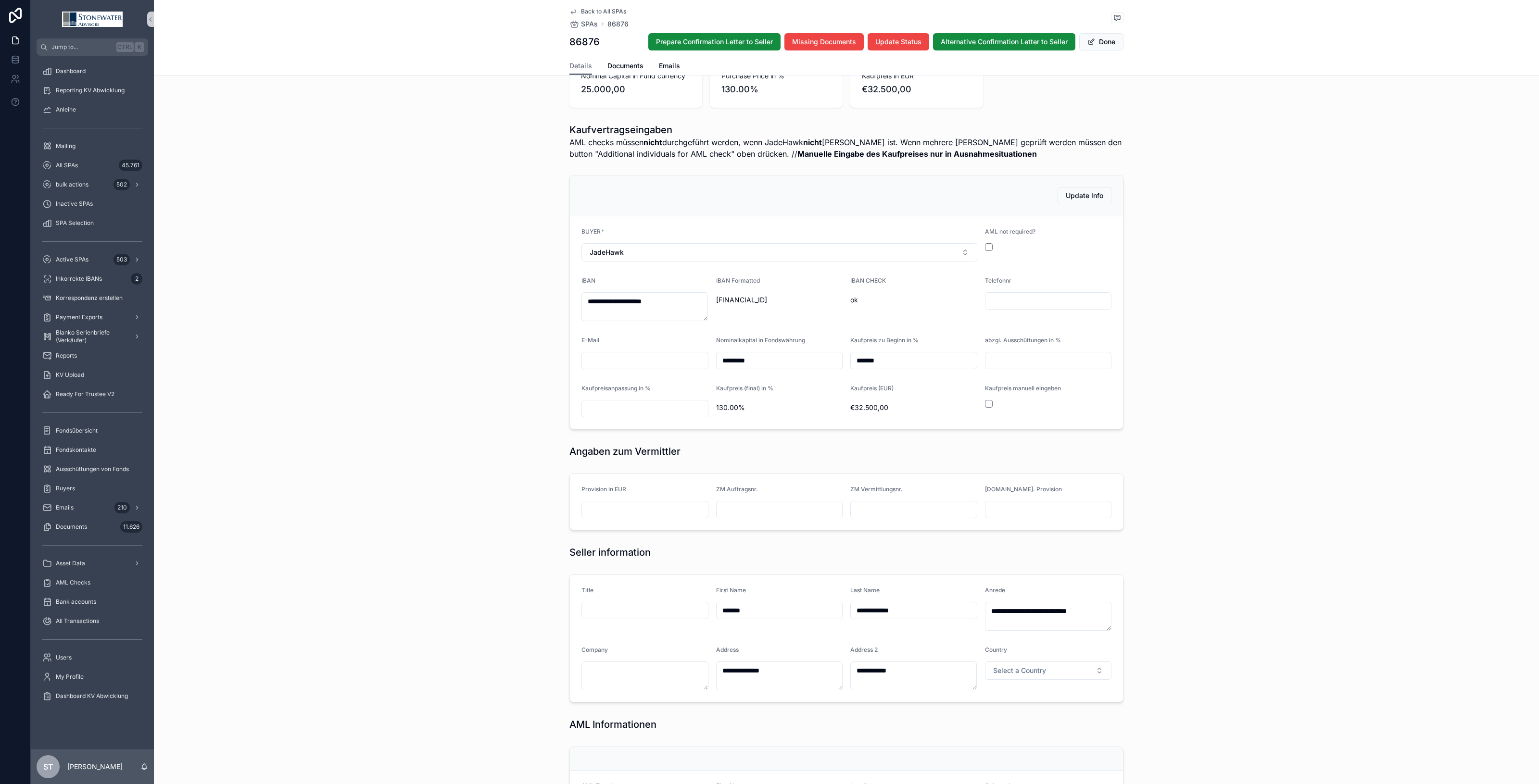
scroll to position [0, 0]
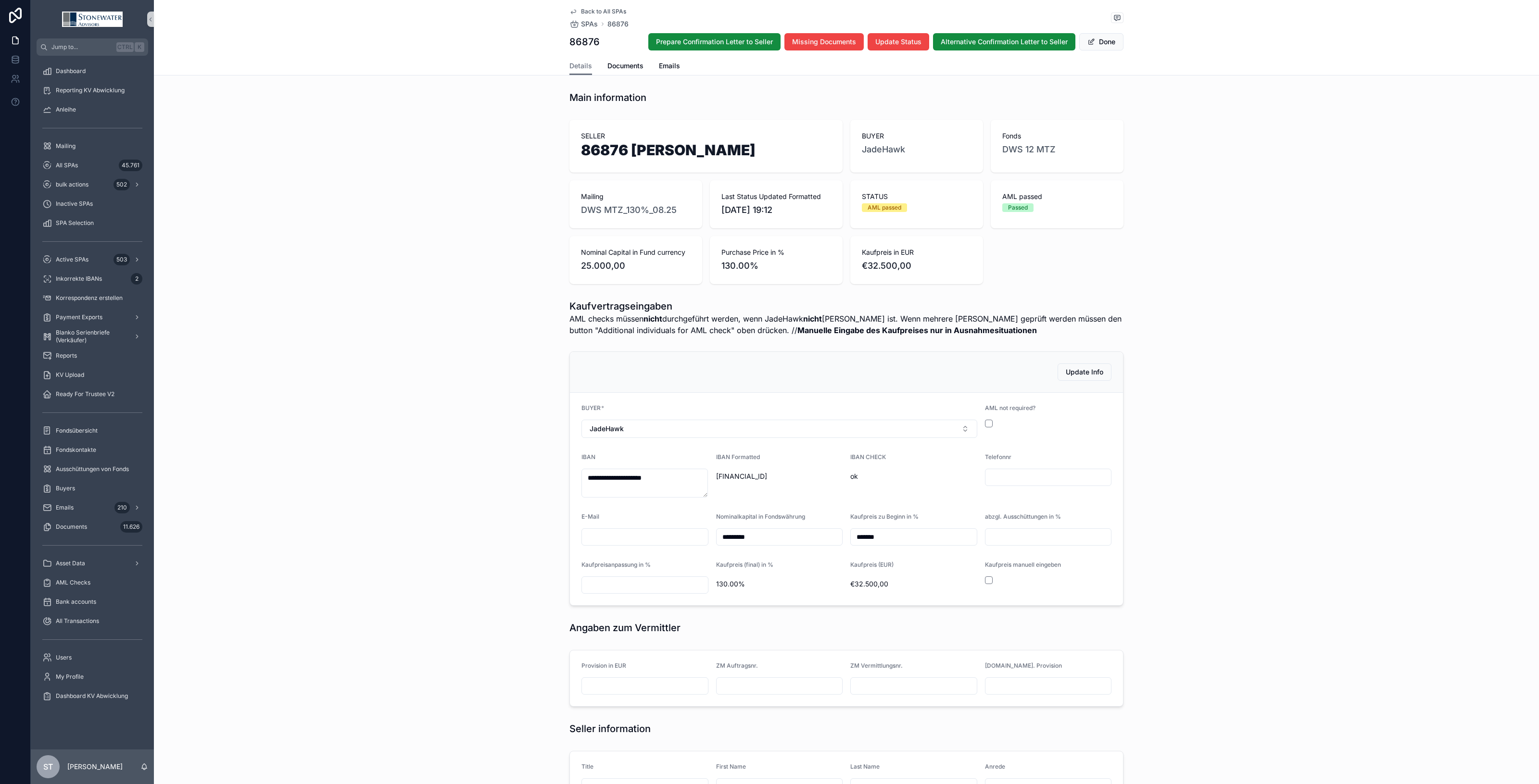
click at [581, 9] on span "Back to All SPAs" at bounding box center [604, 12] width 45 height 8
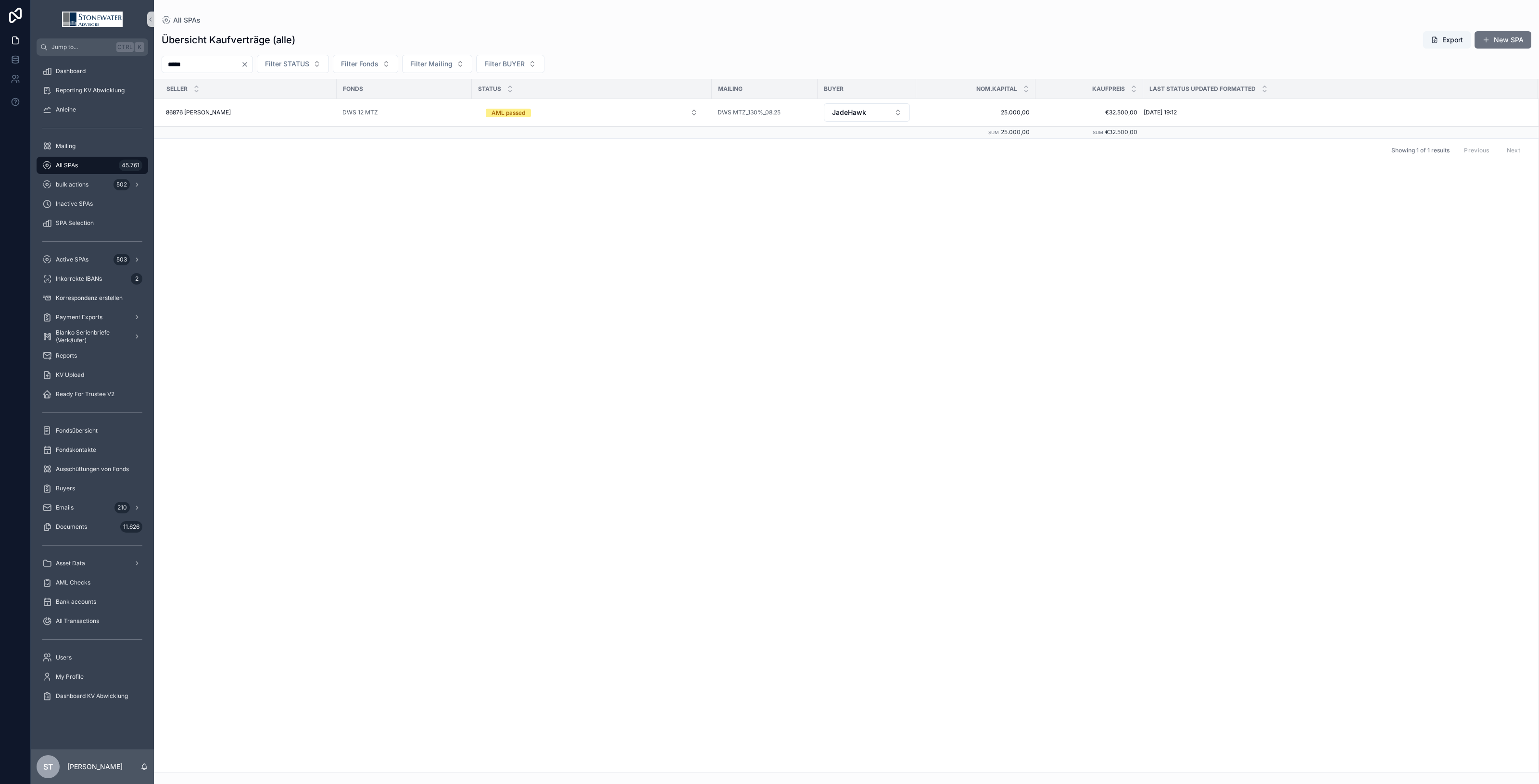
drag, startPoint x: 202, startPoint y: 67, endPoint x: 33, endPoint y: 70, distance: 169.0
click at [33, 70] on div "Jump to... Ctrl K Dashboard Reporting KV Abwicklung Anleihe Mailing All SPAs 45…" at bounding box center [784, 392] width 1508 height 784
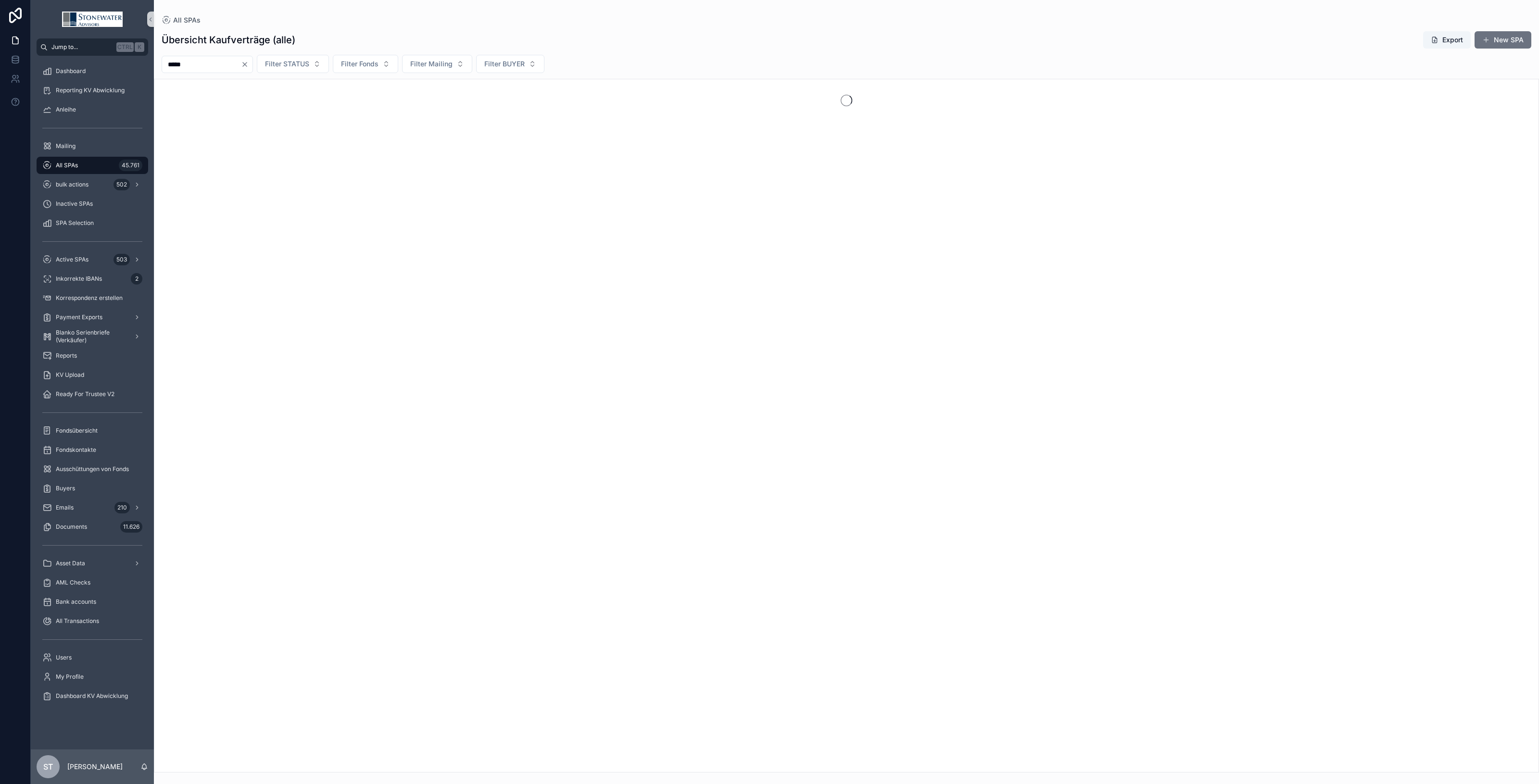
type input "*****"
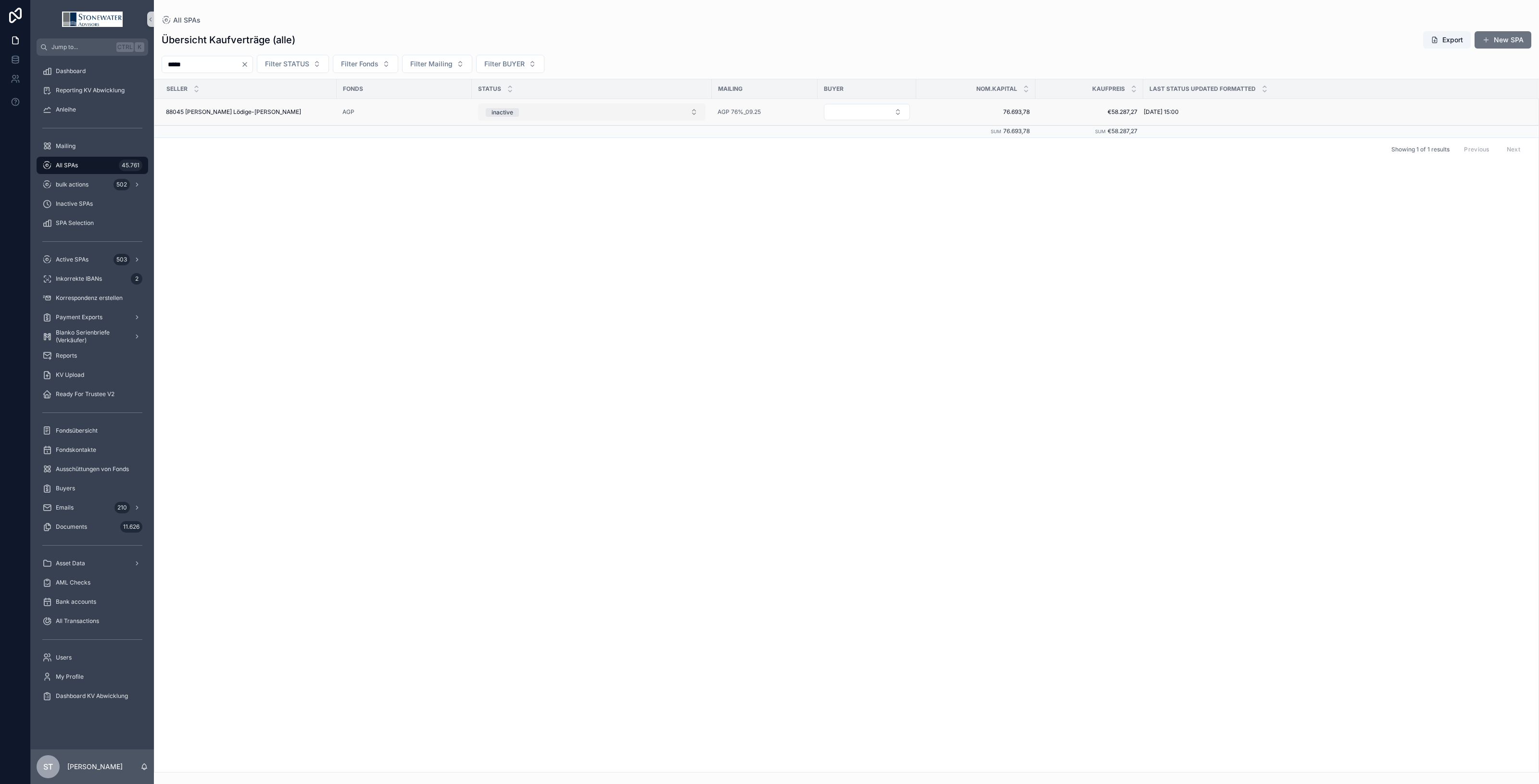
click at [686, 114] on button "inactive" at bounding box center [591, 112] width 227 height 17
click at [636, 181] on div "SPA received" at bounding box center [591, 179] width 223 height 15
click at [898, 115] on button "Select Button" at bounding box center [866, 112] width 86 height 17
click at [877, 116] on button "Select Button" at bounding box center [866, 112] width 86 height 17
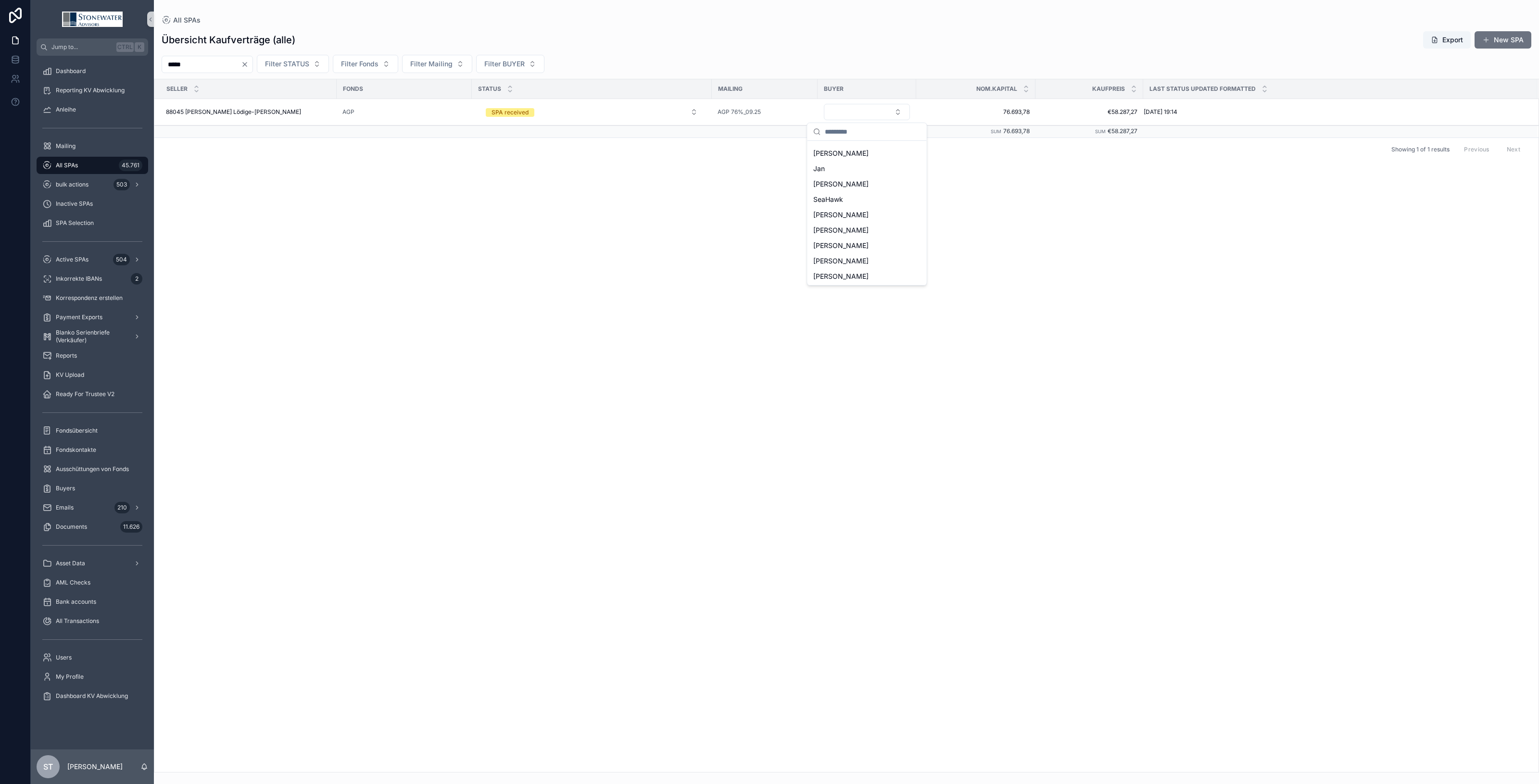
scroll to position [244, 0]
click at [851, 230] on span "[PERSON_NAME]" at bounding box center [841, 229] width 55 height 9
click at [268, 113] on div "88045 [PERSON_NAME] Lödige-[PERSON_NAME] 88045 [PERSON_NAME] Lödige-[PERSON_NAM…" at bounding box center [248, 112] width 165 height 8
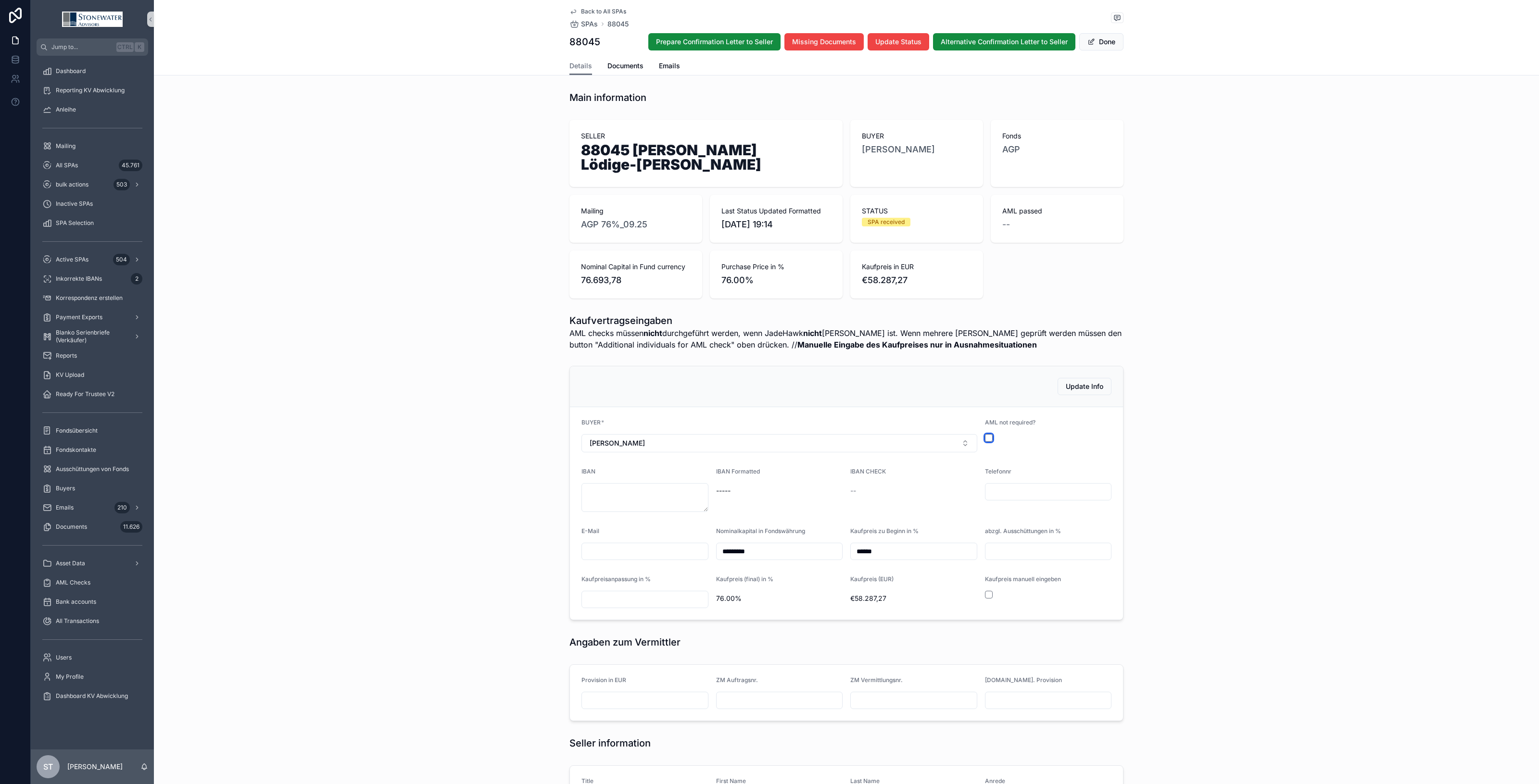
click at [986, 434] on button "scrollable content" at bounding box center [988, 437] width 8 height 8
click at [614, 487] on textarea "scrollable content" at bounding box center [644, 498] width 127 height 29
type textarea "**********"
click at [1197, 529] on div "**********" at bounding box center [846, 492] width 1385 height 262
click at [1092, 39] on button "Done" at bounding box center [1101, 42] width 44 height 17
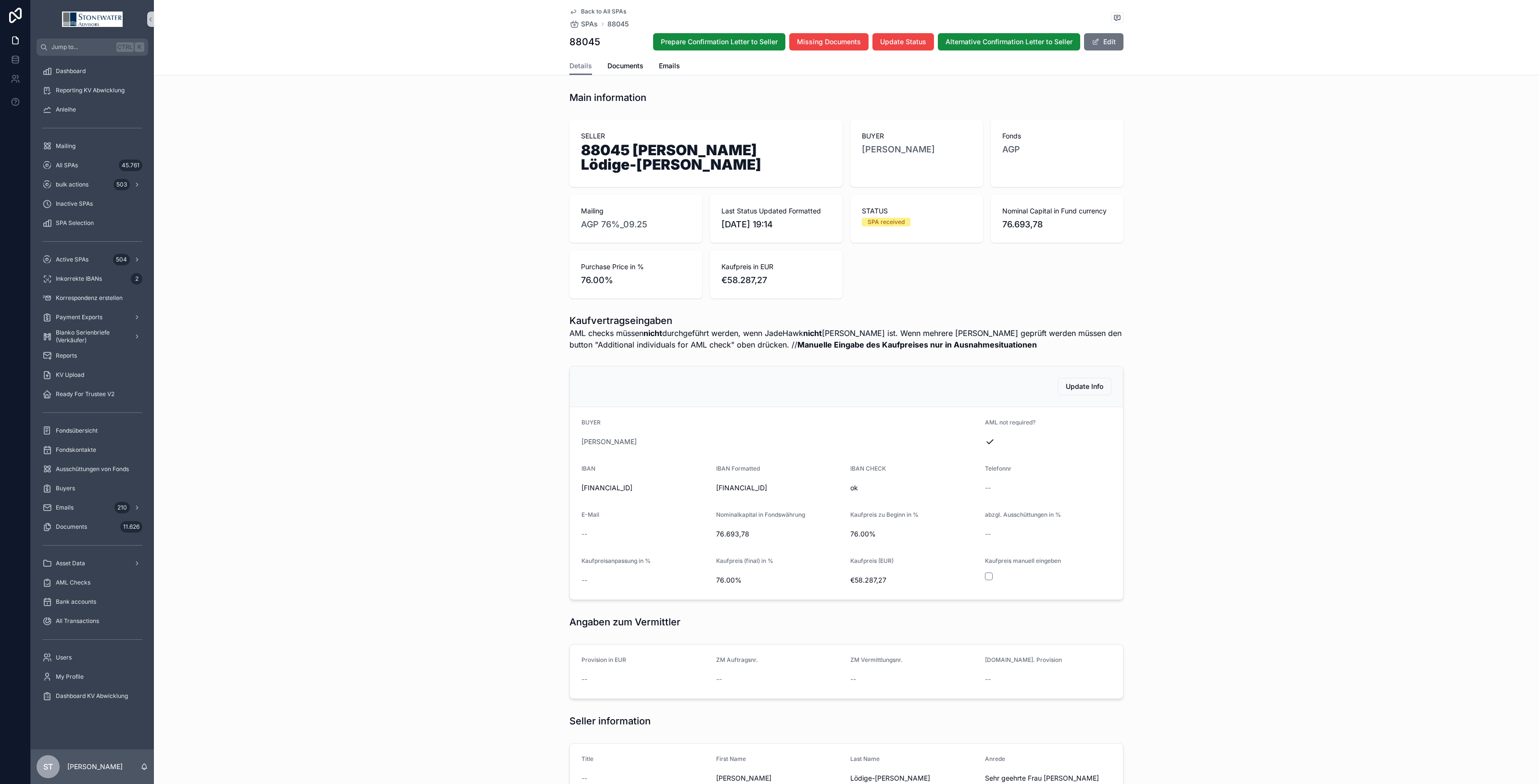
click at [581, 9] on span "Back to All SPAs" at bounding box center [604, 12] width 45 height 8
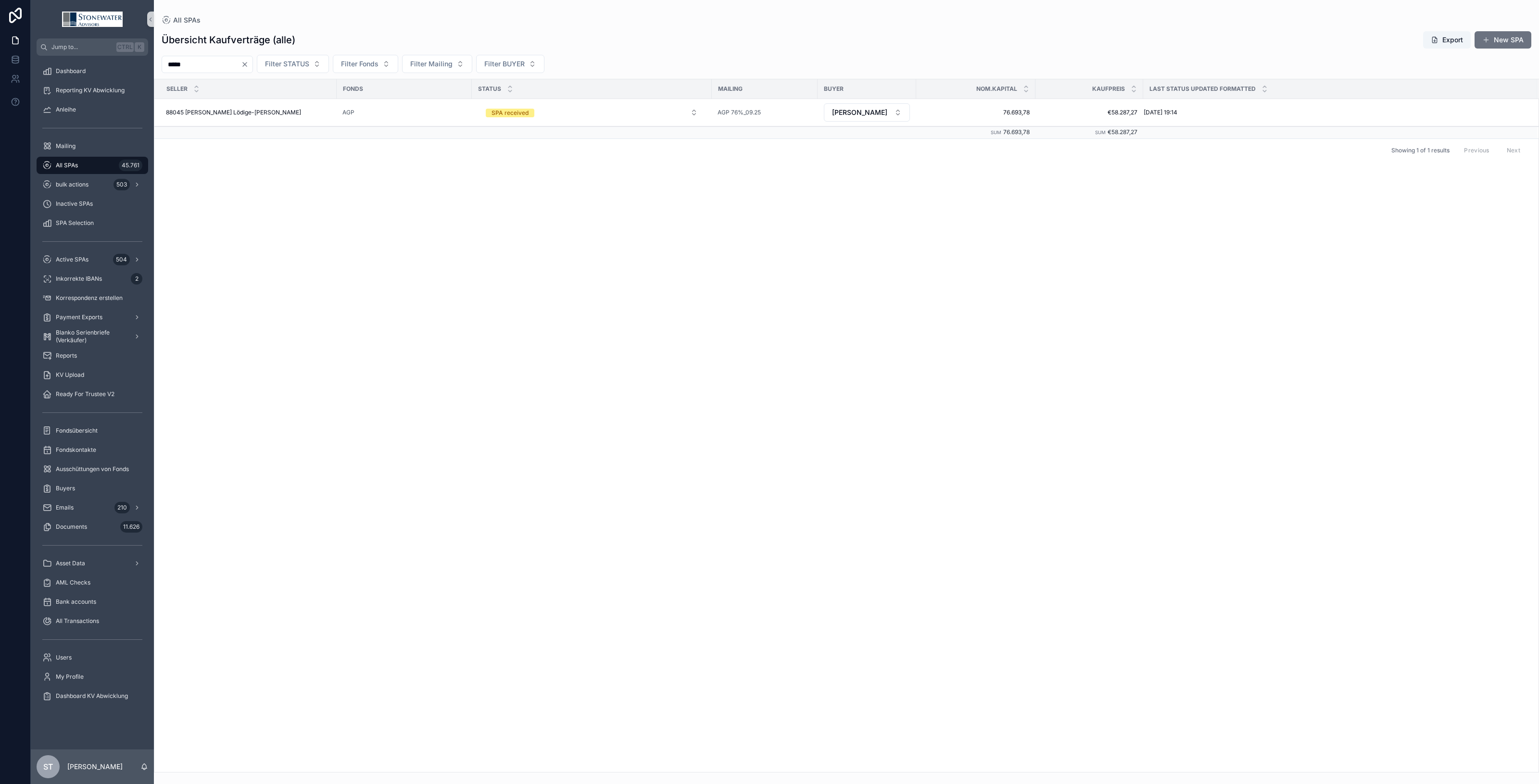
drag, startPoint x: 78, startPoint y: 161, endPoint x: 552, endPoint y: 79, distance: 481.0
click at [78, 161] on div "All SPAs 45.761" at bounding box center [92, 165] width 100 height 15
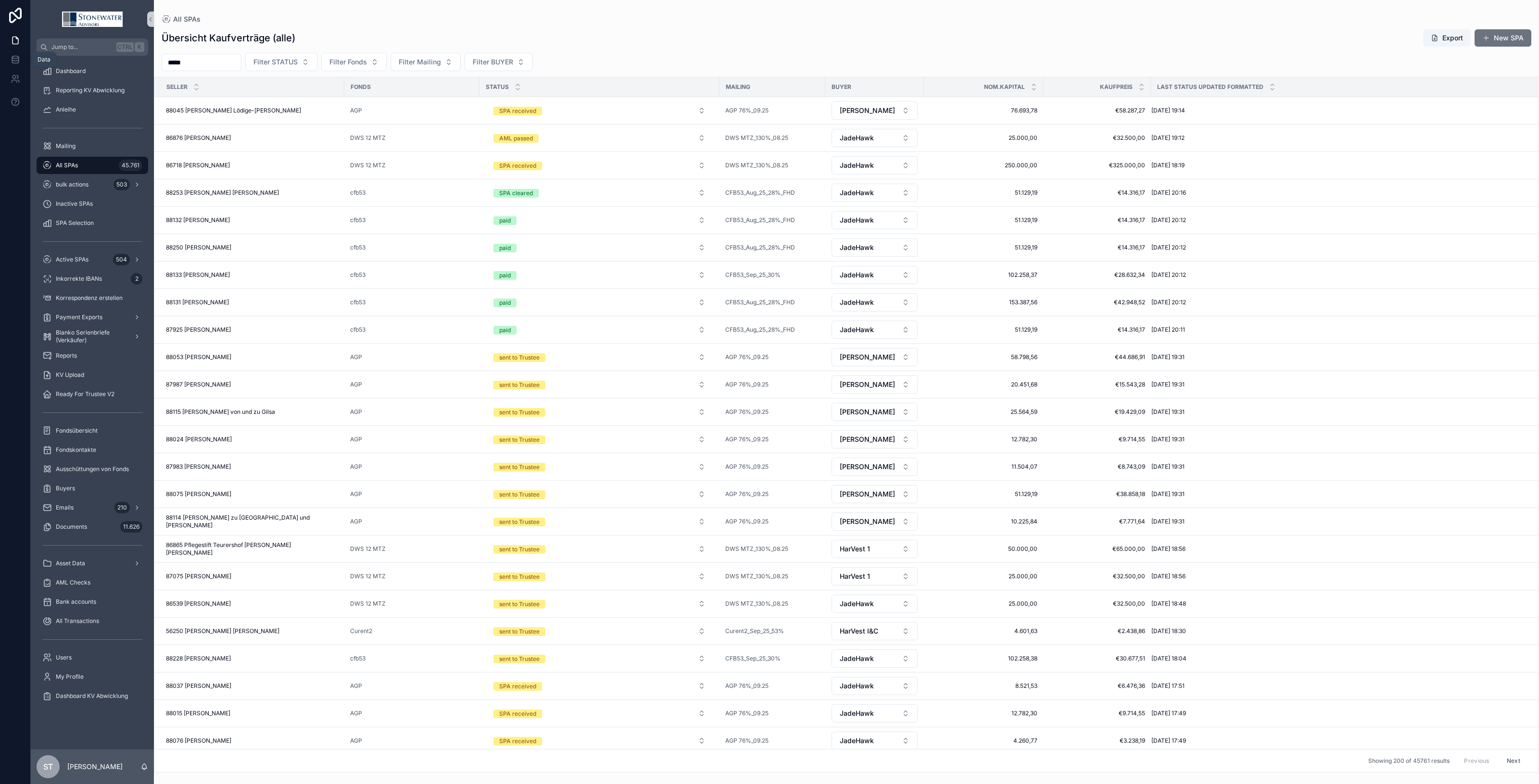
drag, startPoint x: 197, startPoint y: 64, endPoint x: -81, endPoint y: 67, distance: 278.0
click at [0, 67] on html "Data Jump to... Ctrl K Dashboard Reporting KV Abwicklung Anleihe Mailing All SP…" at bounding box center [769, 392] width 1539 height 784
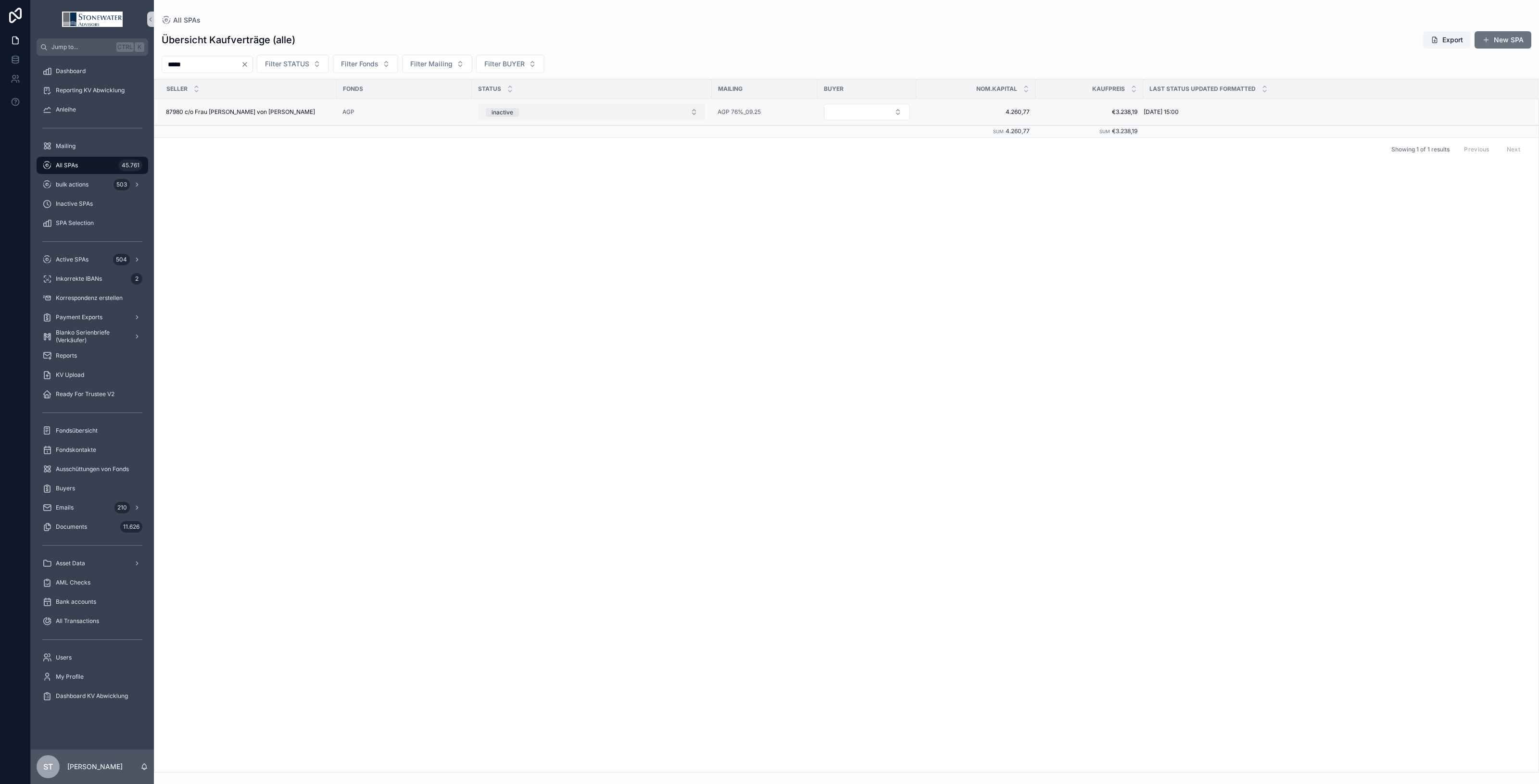
click at [694, 108] on button "inactive" at bounding box center [591, 112] width 227 height 17
click at [646, 176] on div "SPA received" at bounding box center [591, 179] width 223 height 15
click at [891, 113] on button "Select Button" at bounding box center [866, 112] width 86 height 17
click at [849, 171] on div "SELLER Fonds STATUS Mailing BUYER Nom.Kapital Kaufpreis Last Status Updated For…" at bounding box center [846, 425] width 1384 height 693
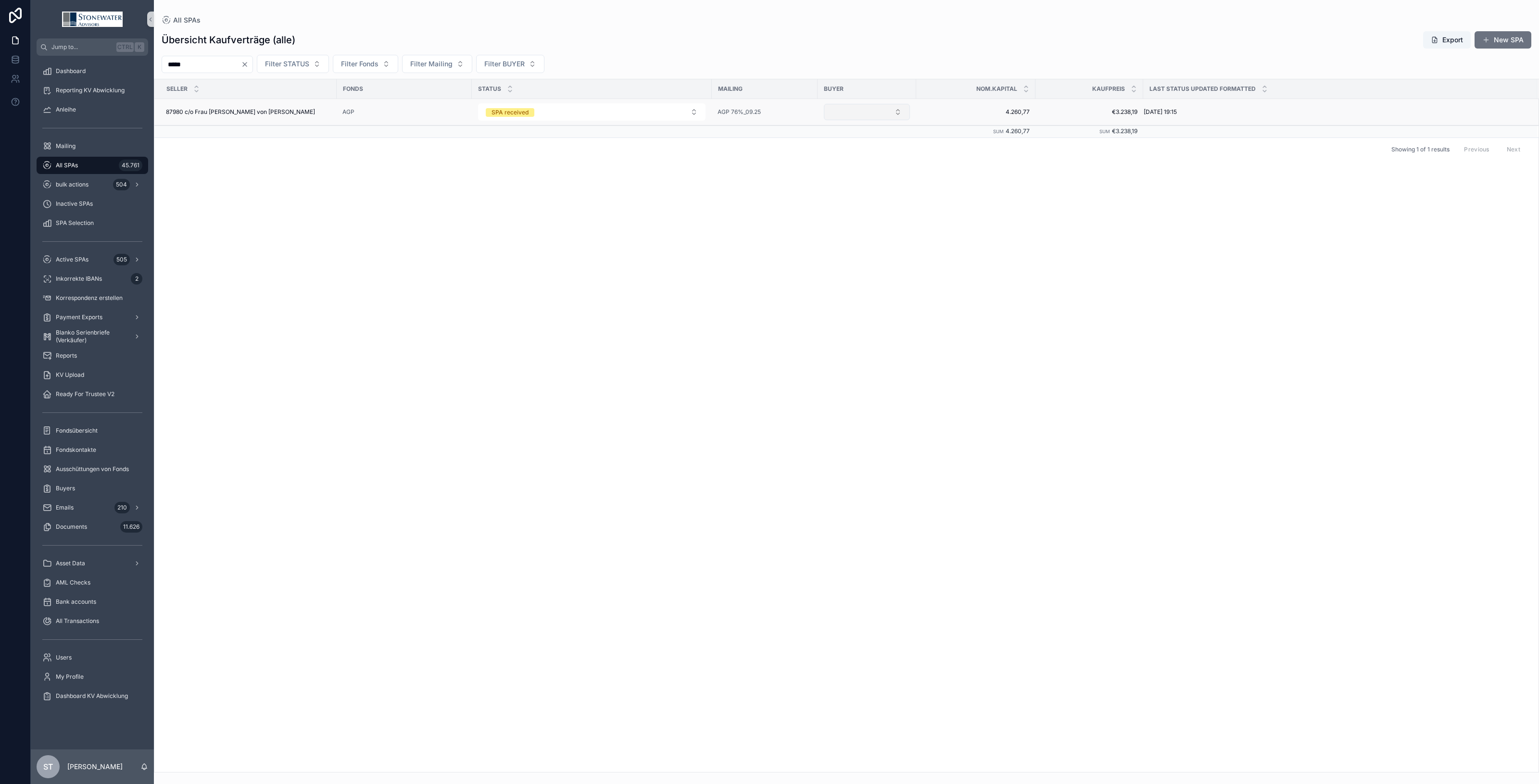
click at [903, 109] on button "Select Button" at bounding box center [866, 112] width 86 height 17
click at [845, 227] on span "JadeHawk" at bounding box center [830, 228] width 33 height 9
drag, startPoint x: 219, startPoint y: 65, endPoint x: 20, endPoint y: 78, distance: 199.4
click at [20, 78] on div "Jump to... Ctrl K Dashboard Reporting KV Abwicklung Anleihe Mailing All SPAs 45…" at bounding box center [769, 392] width 1539 height 784
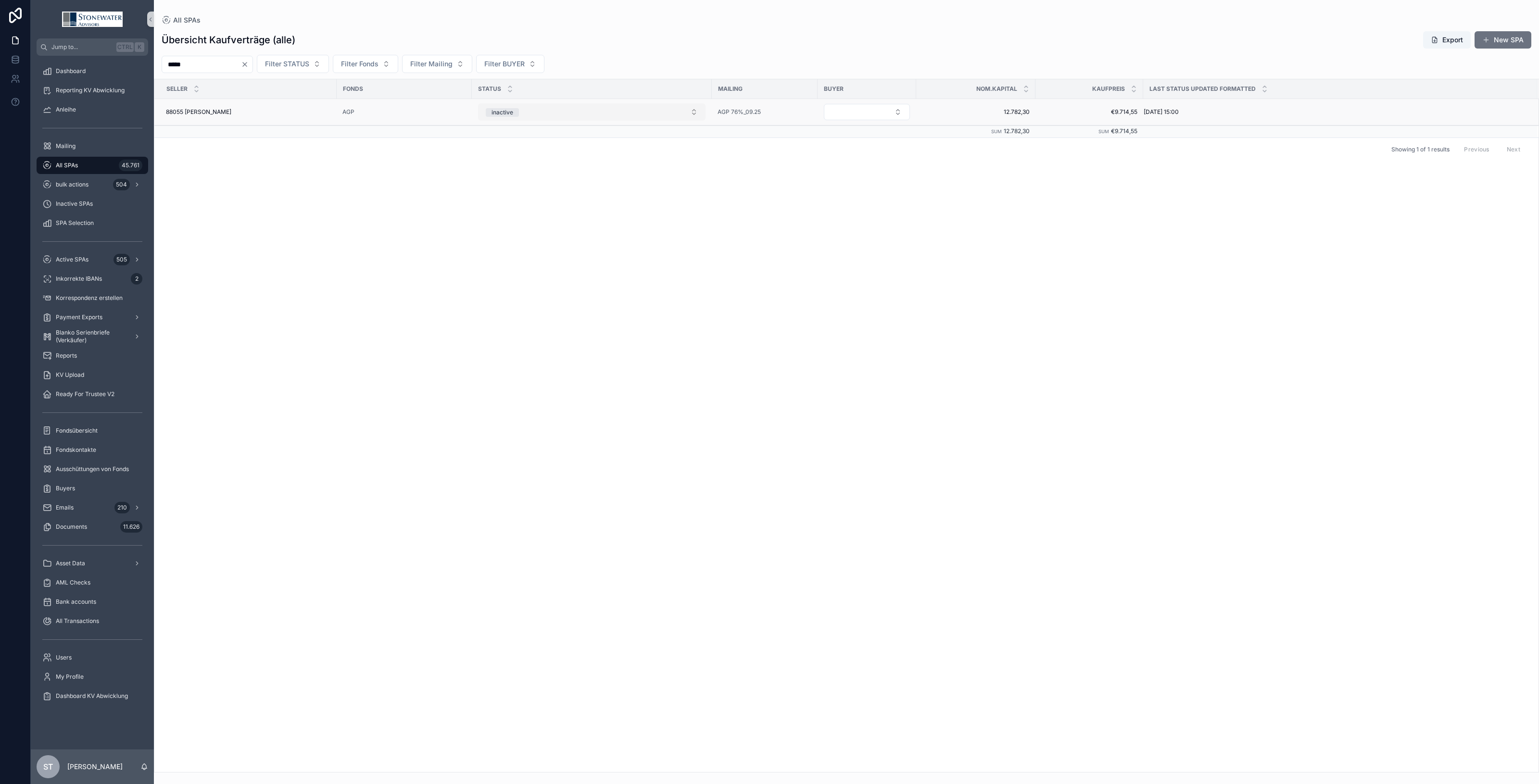
click at [697, 114] on button "inactive" at bounding box center [591, 112] width 227 height 17
click at [633, 181] on div "SPA received" at bounding box center [591, 179] width 223 height 15
click at [900, 112] on button "Select Button" at bounding box center [866, 112] width 86 height 17
click at [865, 230] on div "JadeHawk" at bounding box center [866, 228] width 115 height 15
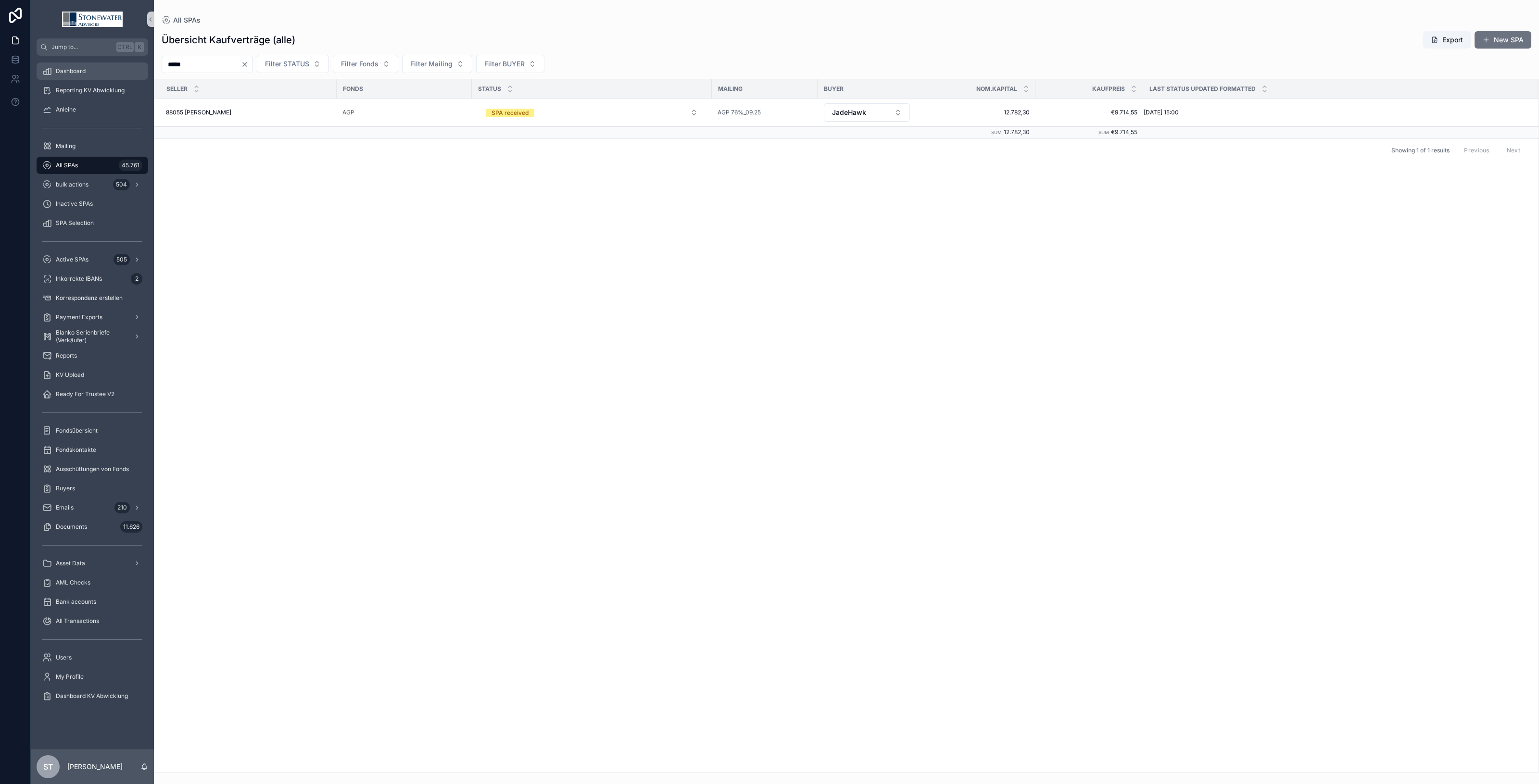
drag, startPoint x: 212, startPoint y: 68, endPoint x: 51, endPoint y: 67, distance: 161.0
click at [51, 67] on div "Jump to... Ctrl K Dashboard Reporting KV Abwicklung Anleihe Mailing All SPAs 45…" at bounding box center [784, 392] width 1508 height 784
type input "*****"
click at [696, 109] on button "inactive" at bounding box center [591, 112] width 227 height 17
click at [642, 178] on div "SPA received" at bounding box center [591, 179] width 223 height 15
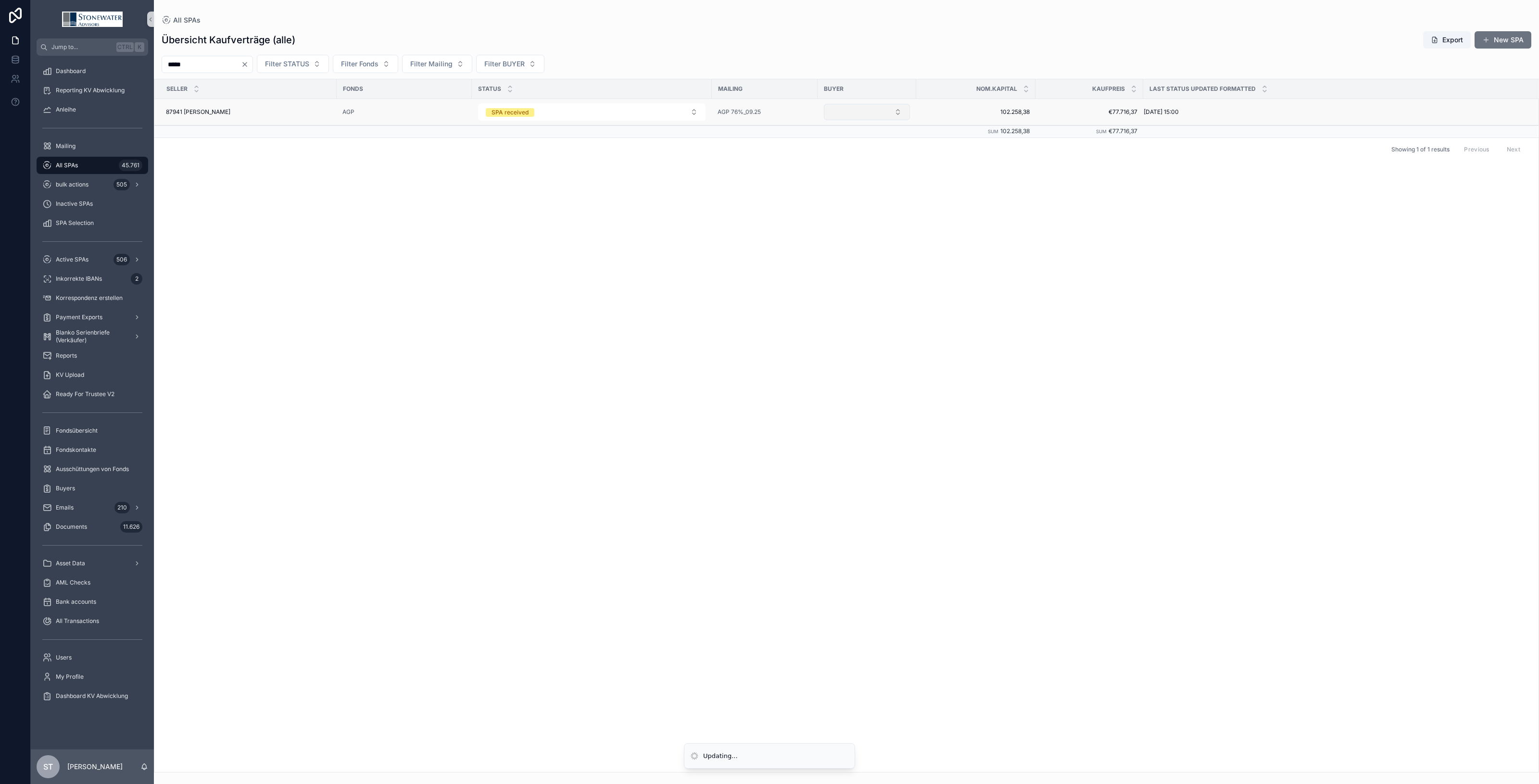
click at [898, 110] on button "Select Button" at bounding box center [866, 112] width 86 height 17
click at [859, 228] on div "SELLER Fonds STATUS Mailing BUYER Nom.Kapital Kaufpreis Last Status Updated For…" at bounding box center [846, 425] width 1384 height 693
click at [902, 107] on button "Select Button" at bounding box center [866, 112] width 86 height 17
click at [855, 231] on div "JadeHawk" at bounding box center [866, 228] width 115 height 15
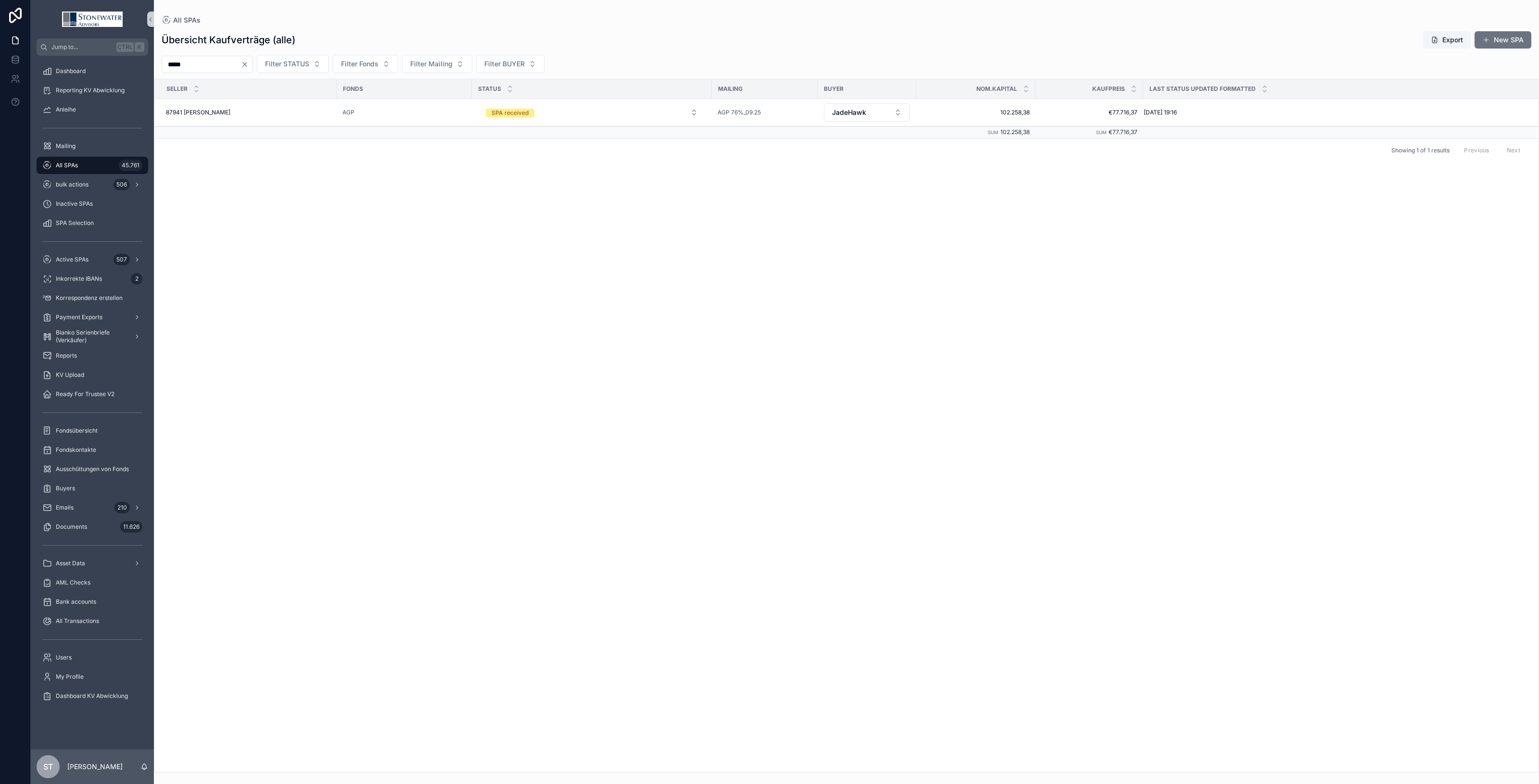
click at [70, 167] on span "All SPAs" at bounding box center [67, 165] width 22 height 8
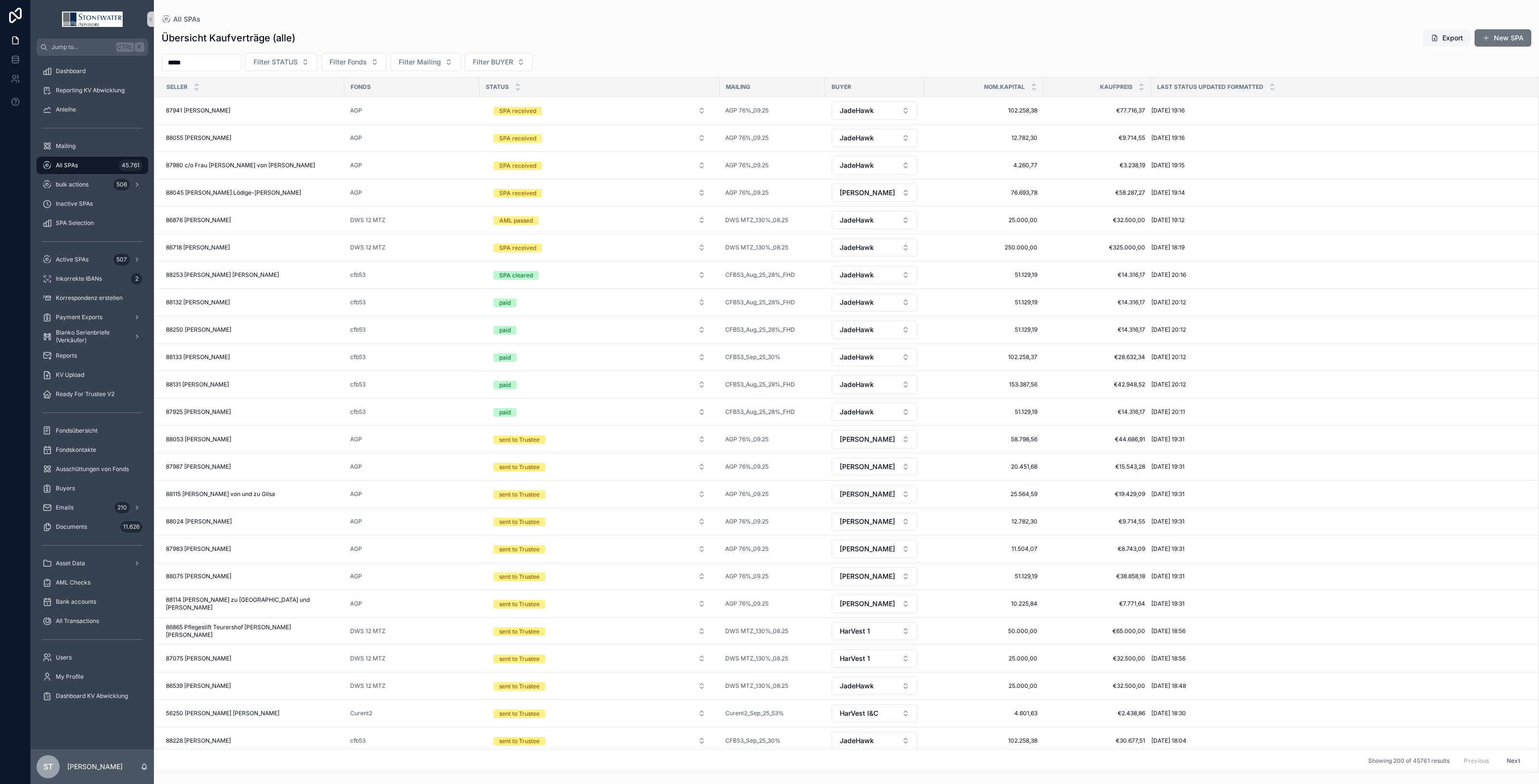
click at [86, 168] on div "All SPAs 45.761" at bounding box center [92, 165] width 100 height 15
click at [297, 66] on span "Filter STATUS" at bounding box center [275, 62] width 44 height 9
click at [309, 118] on div "SPA received" at bounding box center [303, 116] width 115 height 15
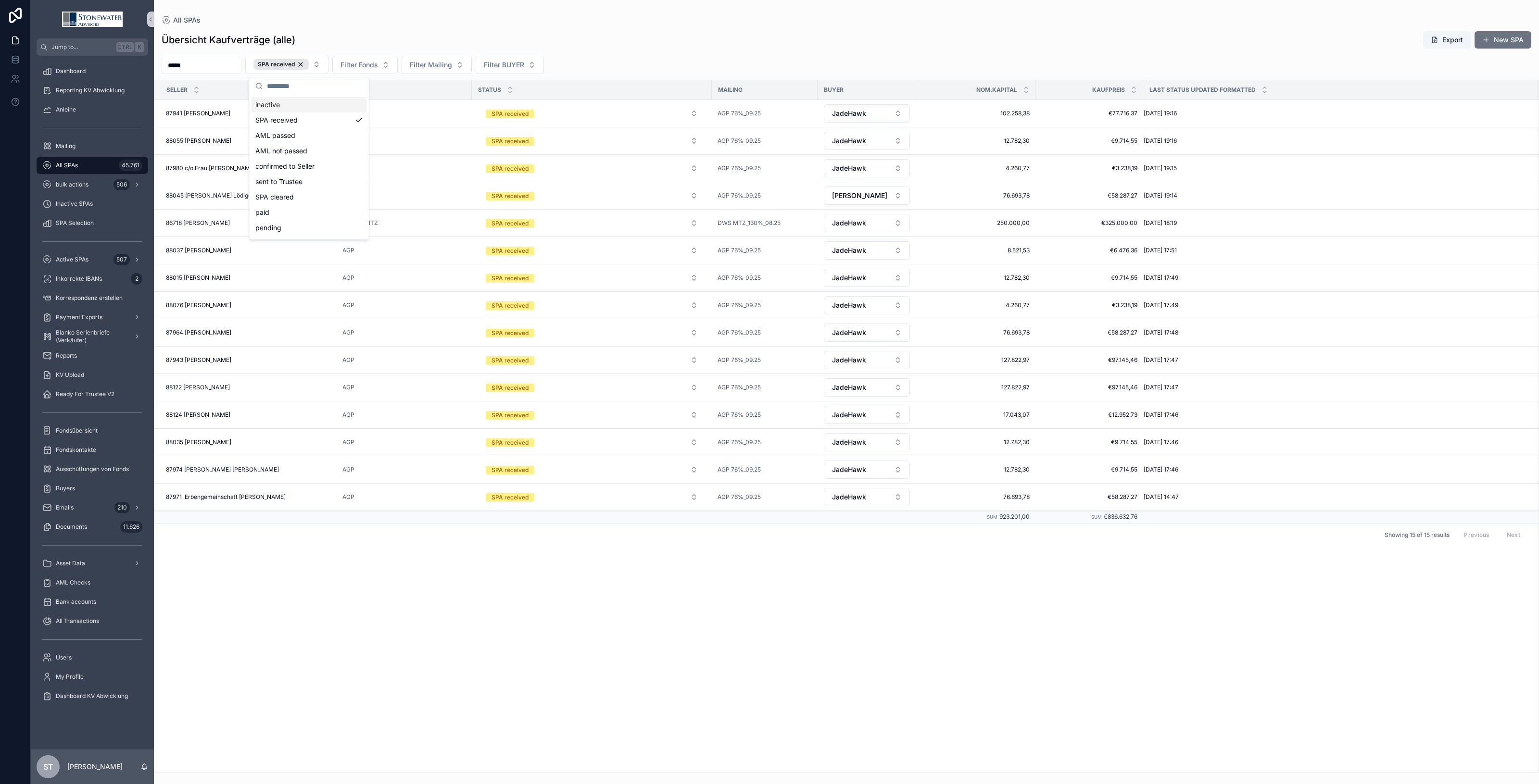
click at [850, 37] on div "Übersicht Kaufverträge (alle) Export New SPA" at bounding box center [847, 39] width 1370 height 18
